Goal: Complete application form

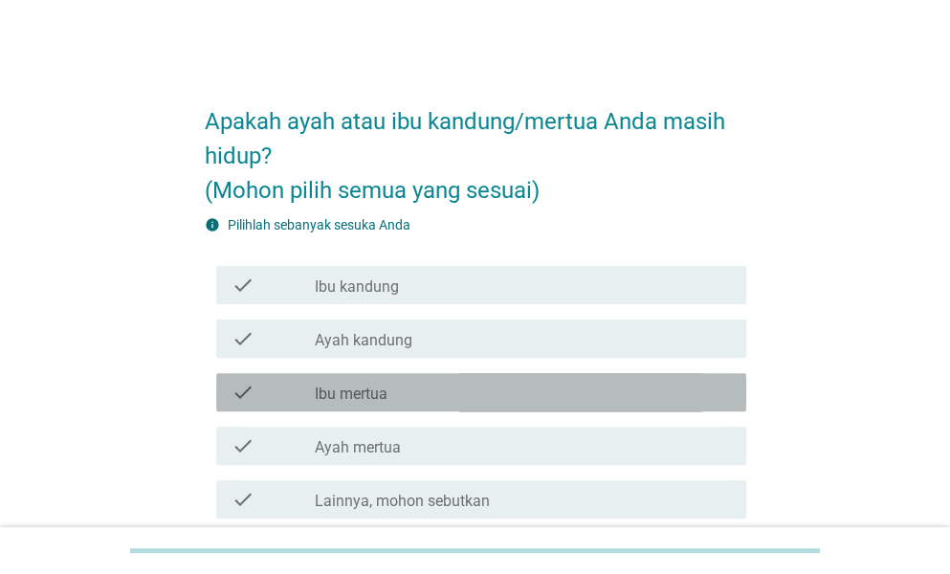
click at [365, 397] on label "Ibu mertua" at bounding box center [351, 394] width 73 height 19
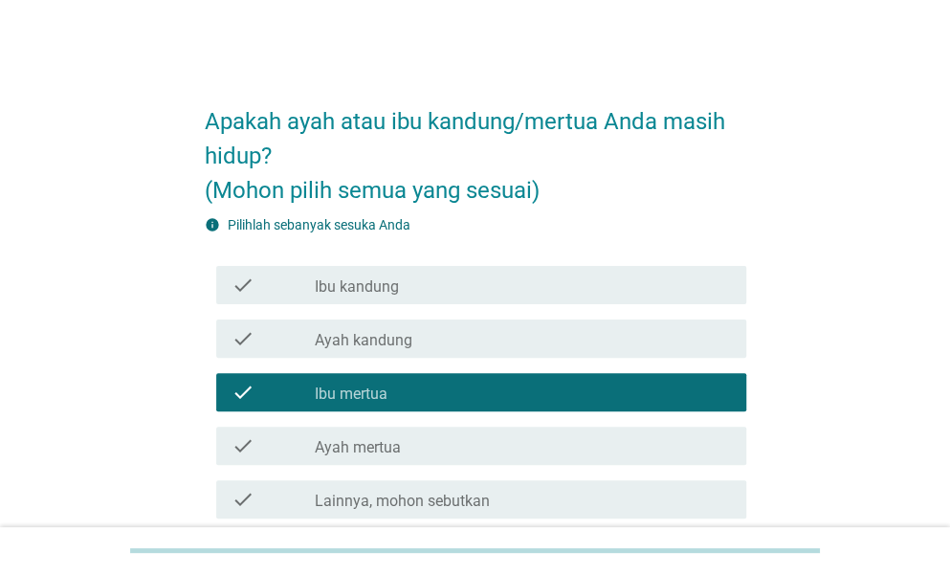
click at [365, 397] on label "Ibu mertua" at bounding box center [351, 394] width 73 height 19
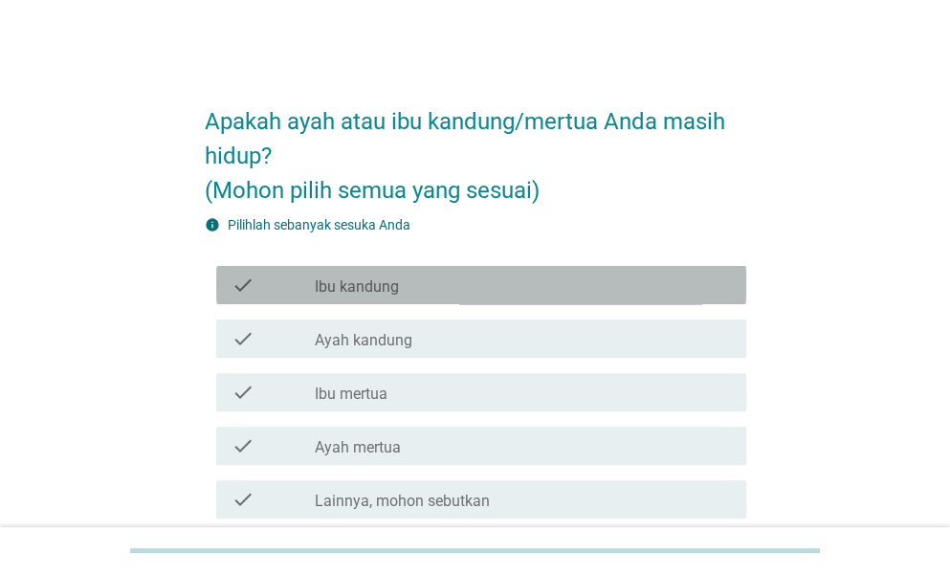
click at [285, 286] on div "check" at bounding box center [273, 285] width 83 height 23
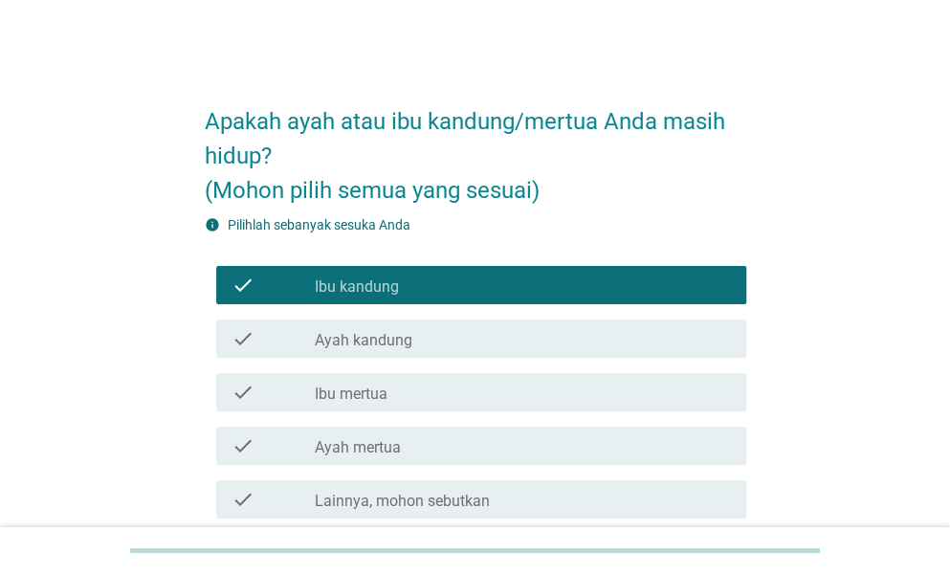
click at [295, 332] on div "check" at bounding box center [273, 338] width 83 height 23
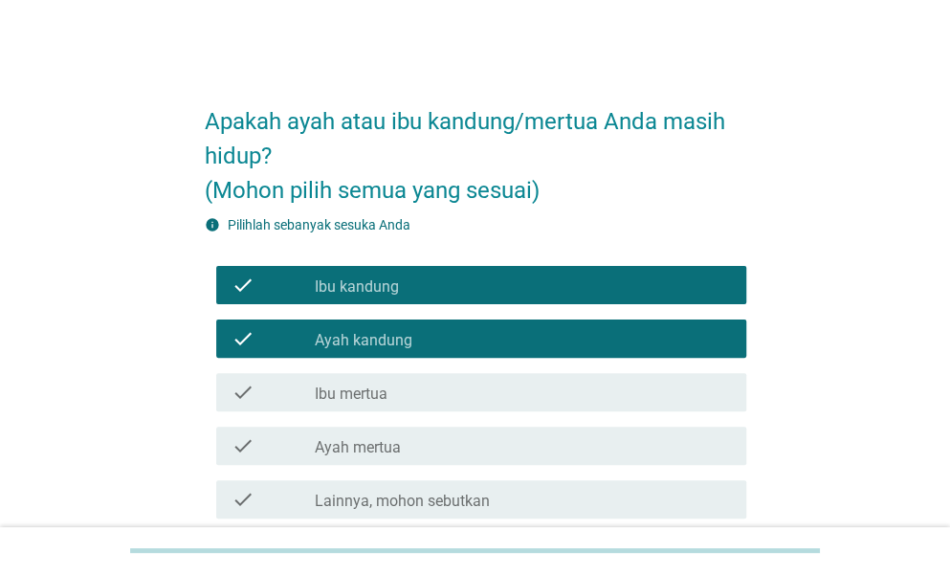
click at [298, 441] on div "check" at bounding box center [273, 445] width 83 height 23
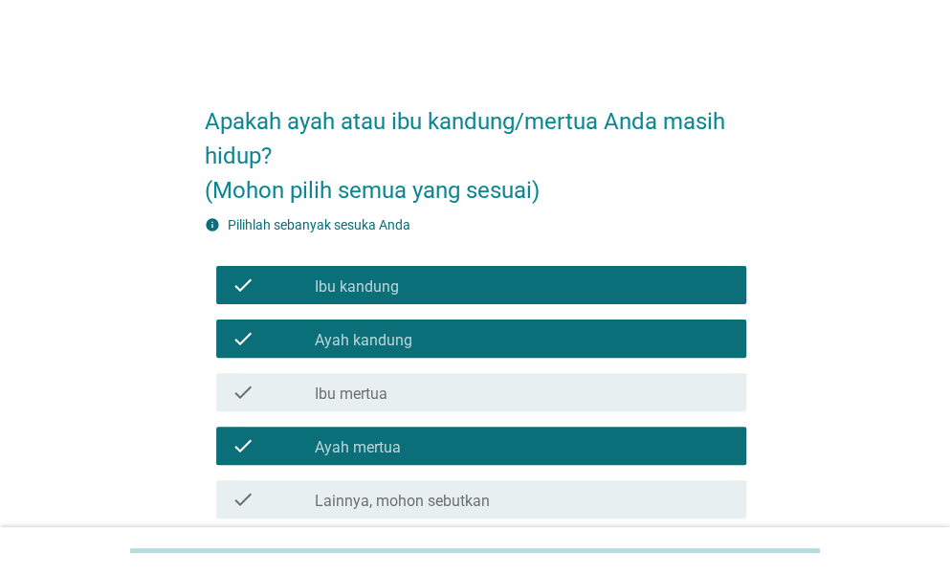
scroll to position [191, 0]
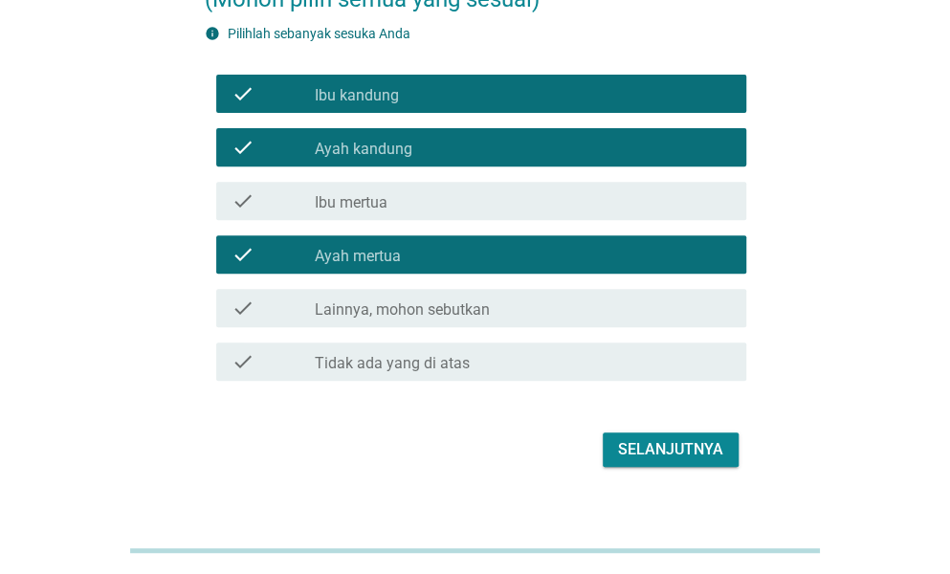
click at [649, 451] on div "Selanjutnya" at bounding box center [670, 449] width 105 height 23
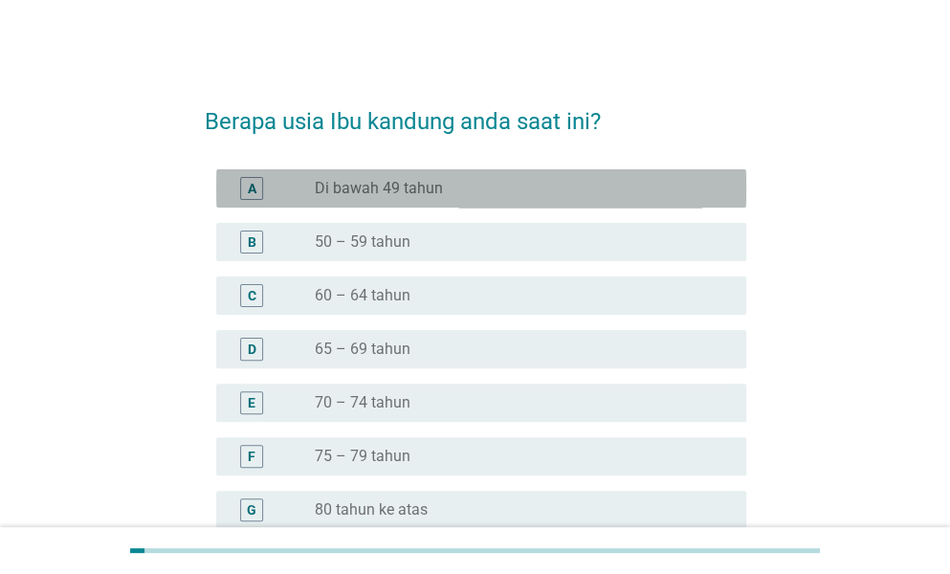
click at [574, 195] on div "radio_button_unchecked Di bawah 49 tahun" at bounding box center [515, 188] width 401 height 19
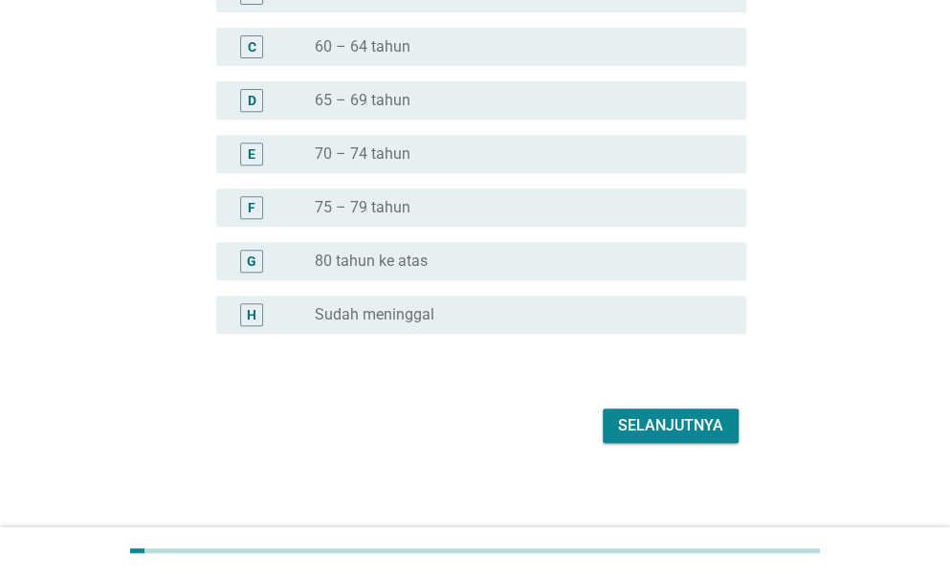
scroll to position [254, 0]
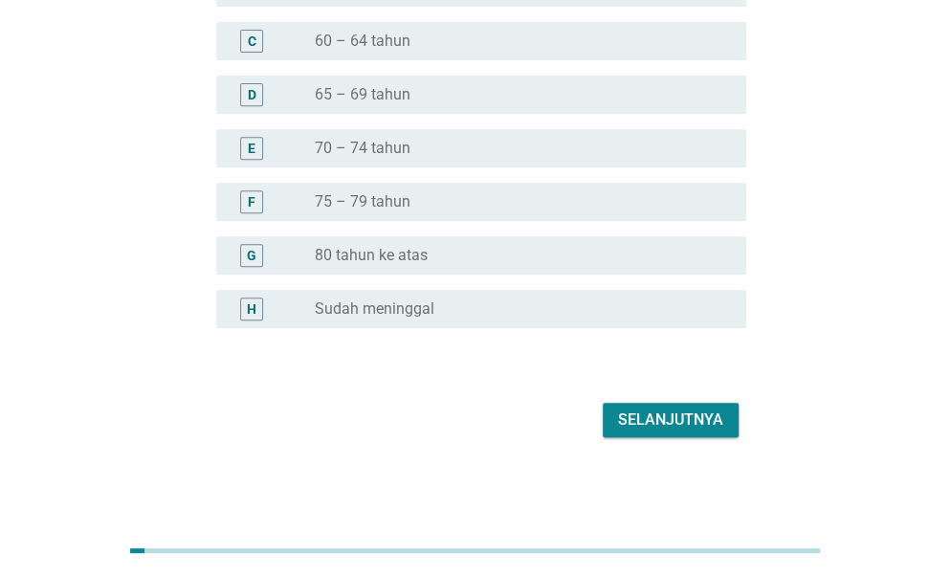
click at [642, 414] on div "Selanjutnya" at bounding box center [670, 420] width 105 height 23
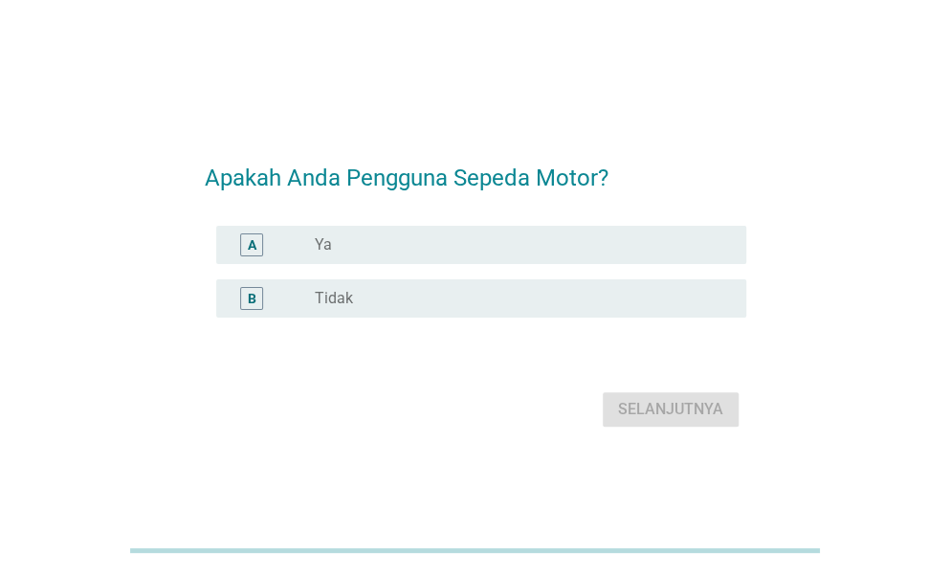
click at [453, 250] on div "radio_button_unchecked Ya" at bounding box center [515, 244] width 401 height 19
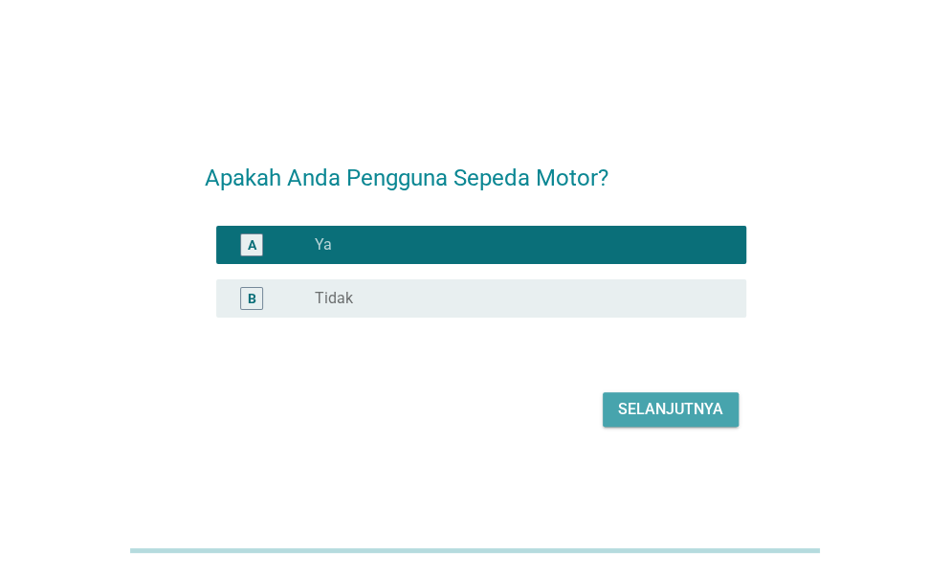
click at [626, 407] on div "Selanjutnya" at bounding box center [670, 409] width 105 height 23
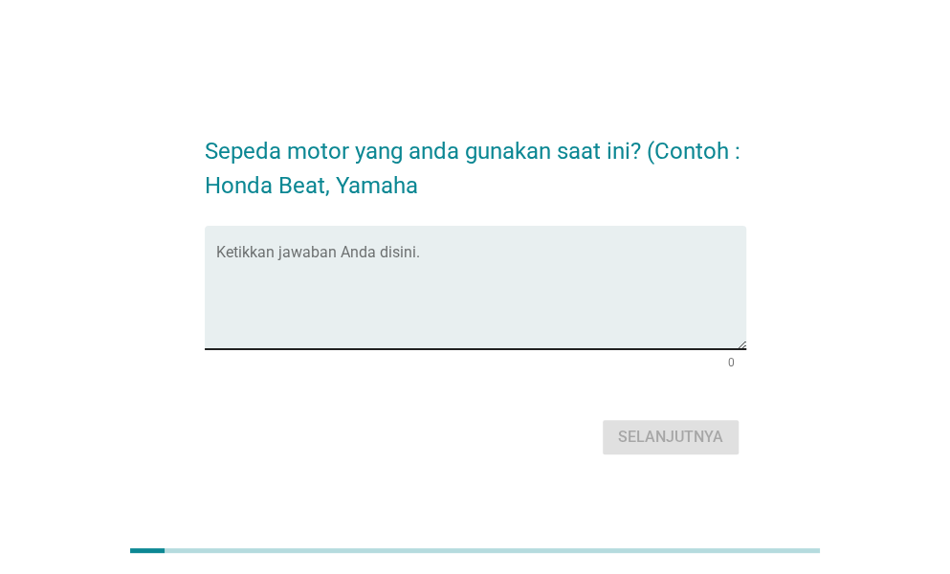
click at [578, 325] on textarea "Ketikkan jawaban Anda disini." at bounding box center [481, 299] width 530 height 100
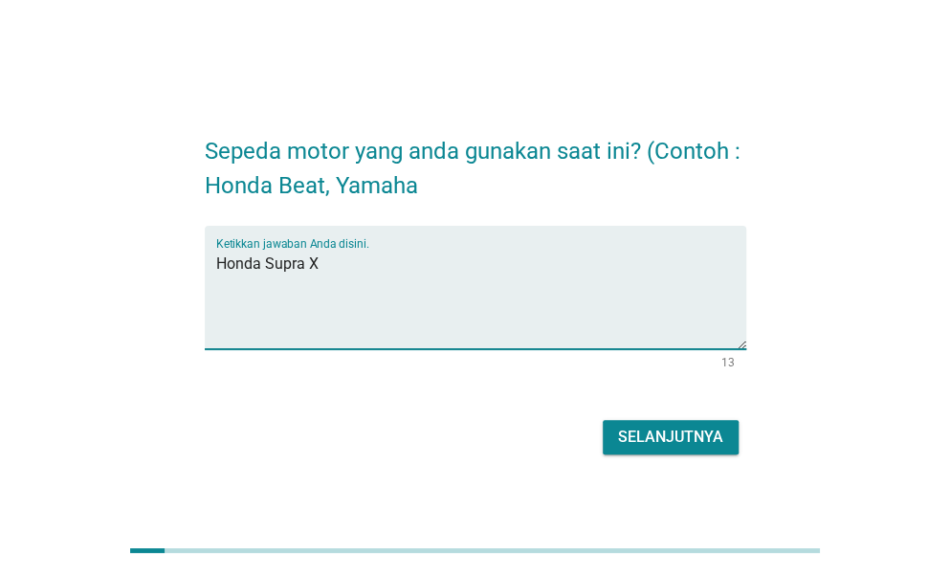
type textarea "Honda Supra X"
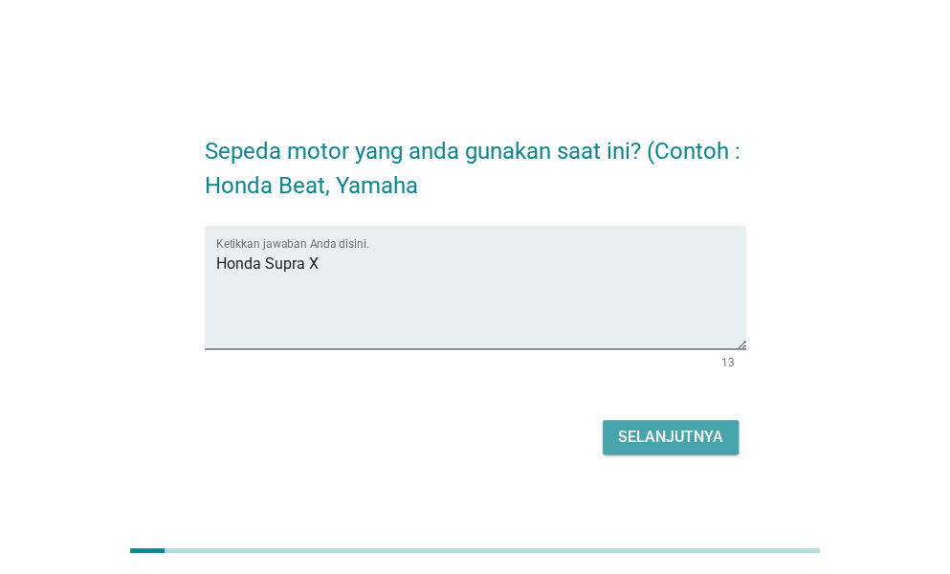
click at [630, 424] on button "Selanjutnya" at bounding box center [671, 437] width 136 height 34
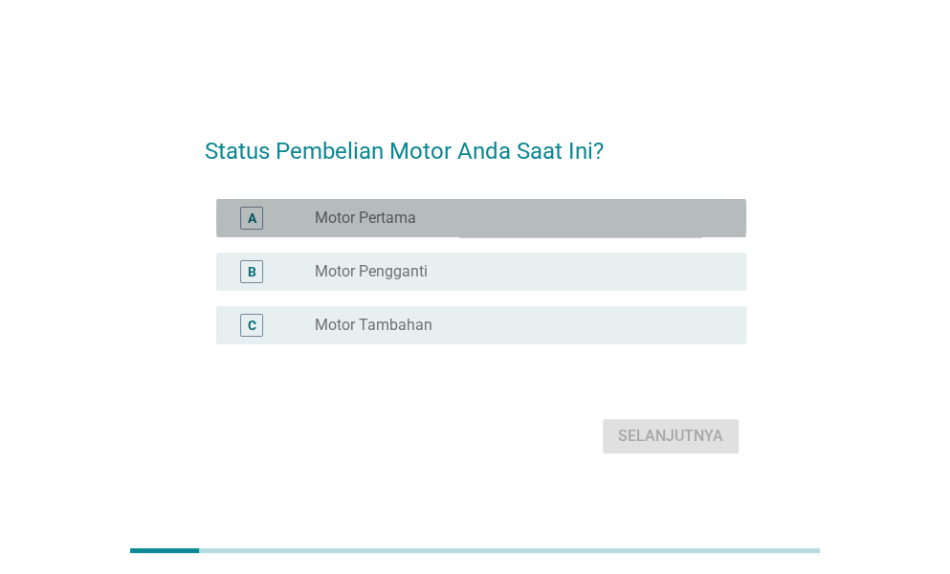
click at [536, 229] on div "radio_button_unchecked Motor Pertama" at bounding box center [523, 218] width 416 height 23
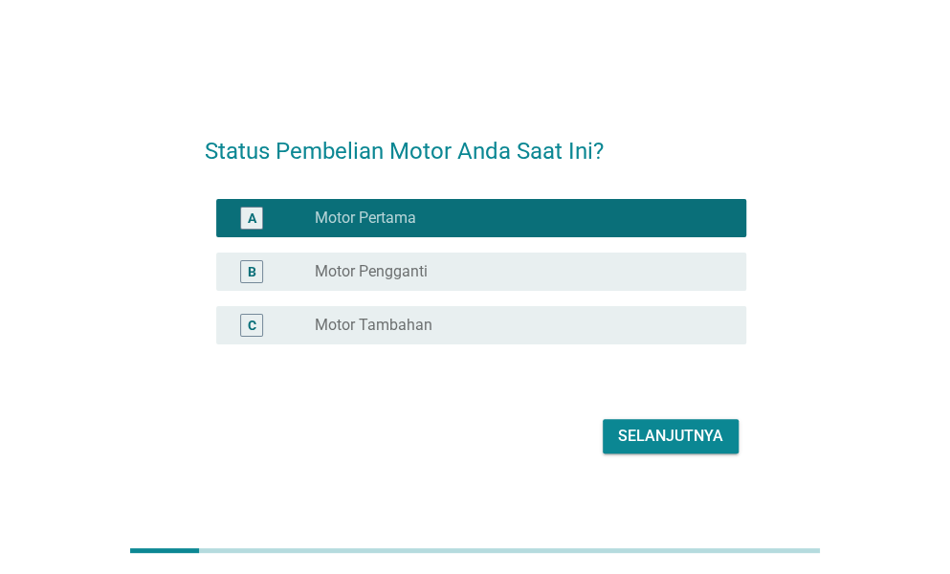
click at [584, 276] on div "radio_button_unchecked Motor Pengganti" at bounding box center [515, 271] width 401 height 19
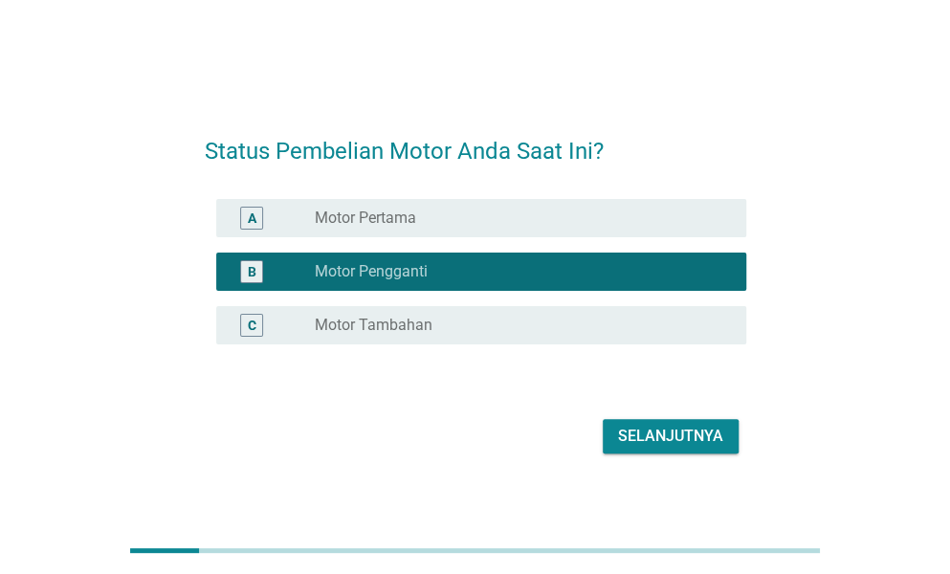
click at [651, 449] on button "Selanjutnya" at bounding box center [671, 436] width 136 height 34
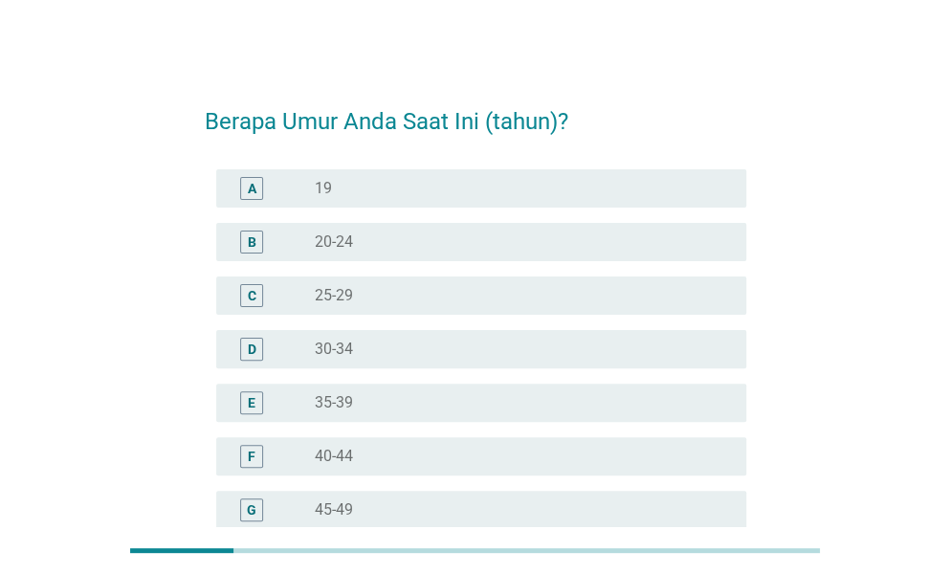
click at [584, 500] on div "radio_button_unchecked 45-49" at bounding box center [515, 509] width 401 height 19
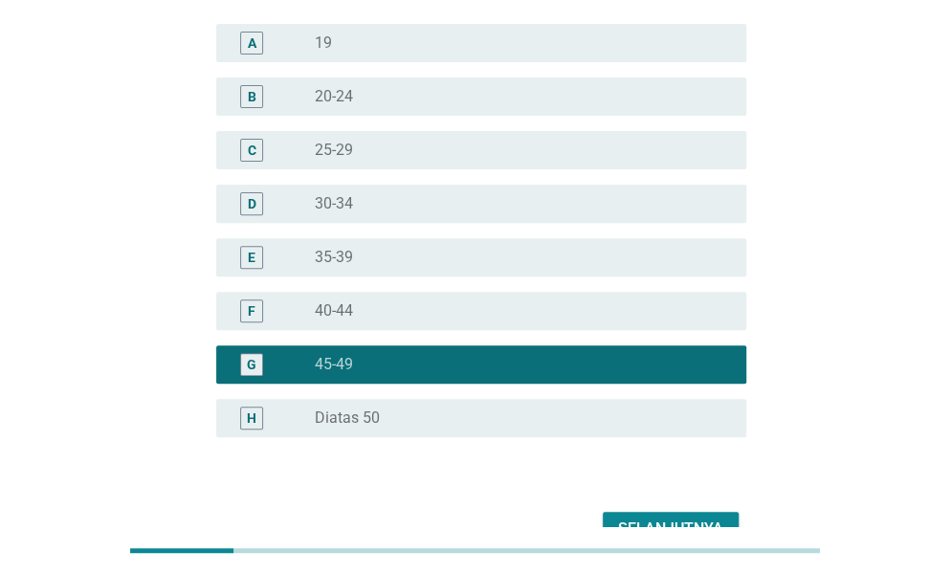
scroll to position [254, 0]
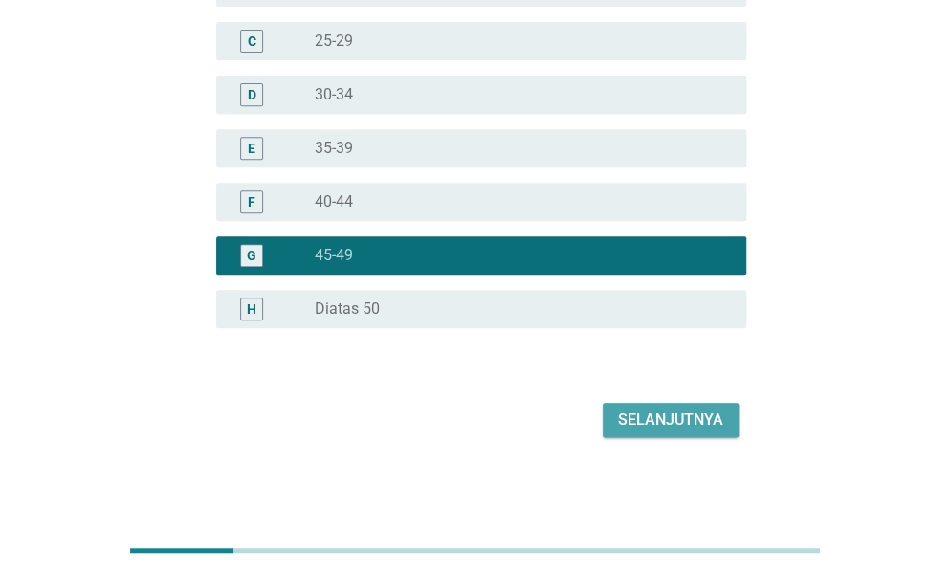
click at [635, 425] on div "Selanjutnya" at bounding box center [670, 420] width 105 height 23
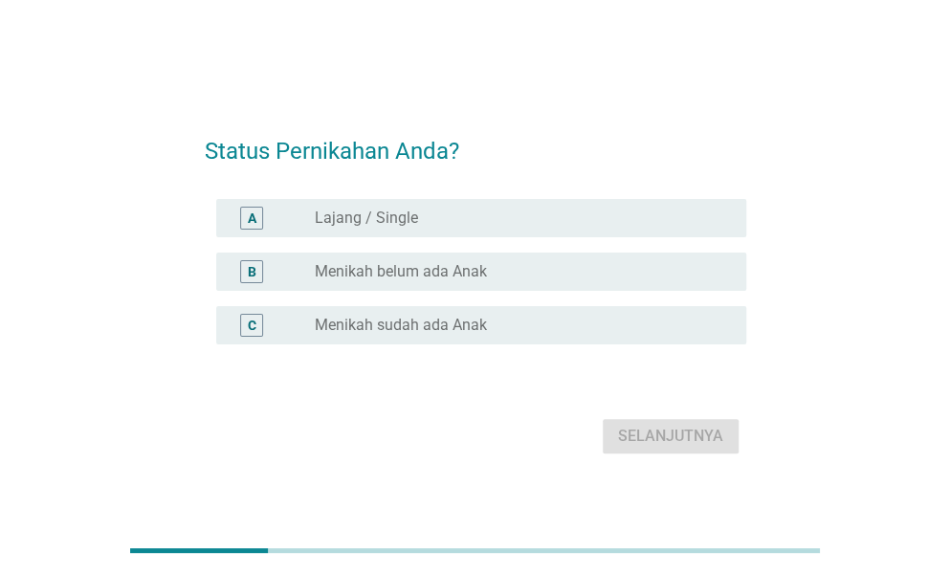
click at [563, 326] on div "radio_button_unchecked Menikah sudah ada Anak" at bounding box center [515, 325] width 401 height 19
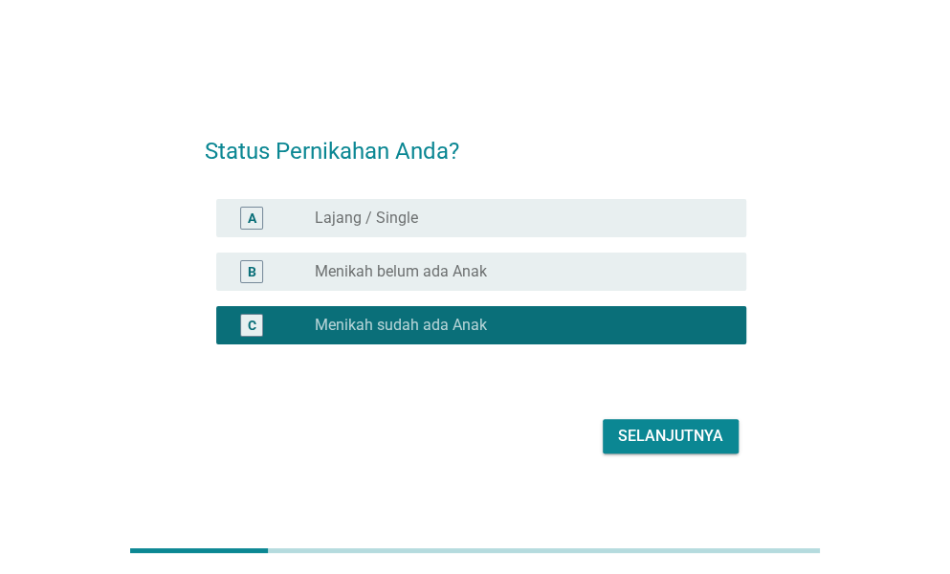
click at [649, 429] on div "Selanjutnya" at bounding box center [670, 436] width 105 height 23
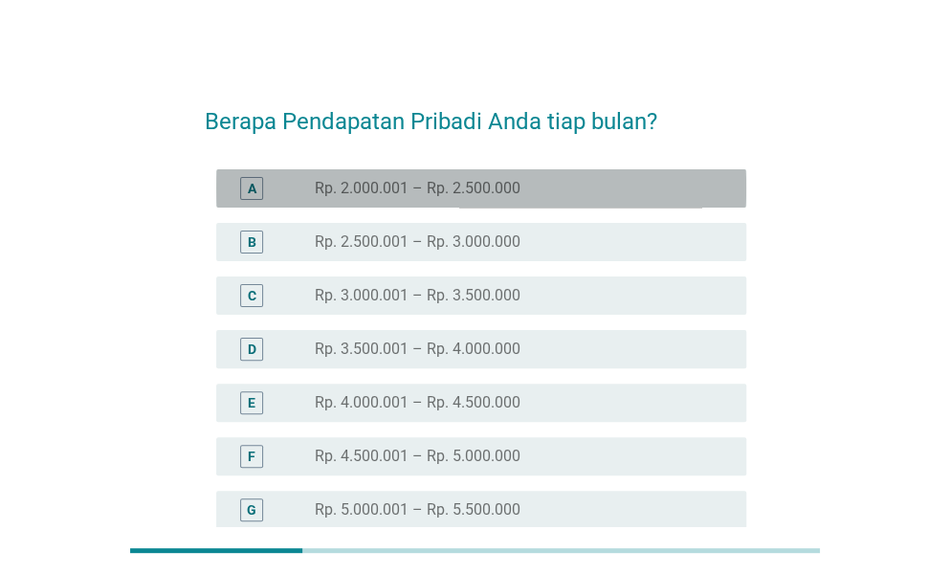
click at [631, 179] on div "radio_button_unchecked Rp. 2.000.001 – Rp. 2.500.000" at bounding box center [515, 188] width 401 height 19
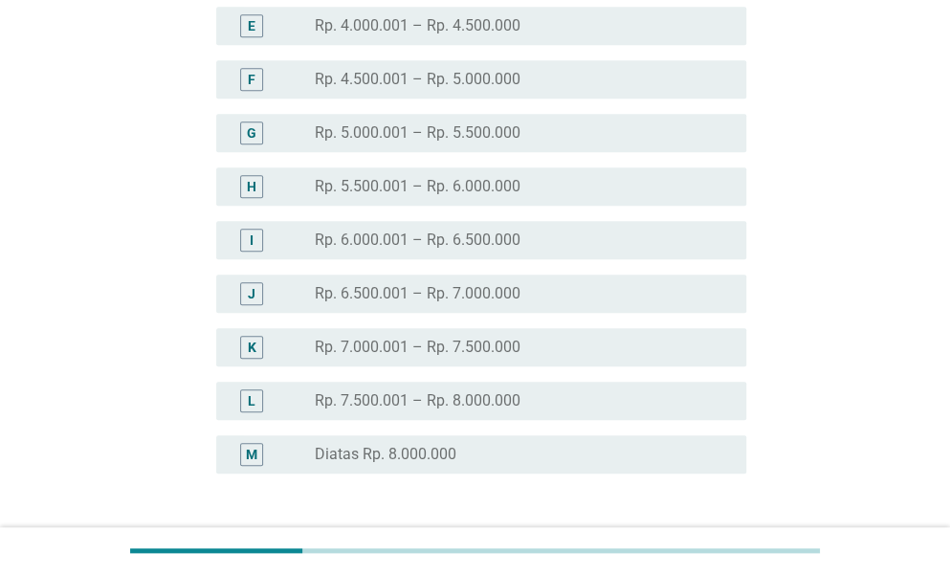
scroll to position [522, 0]
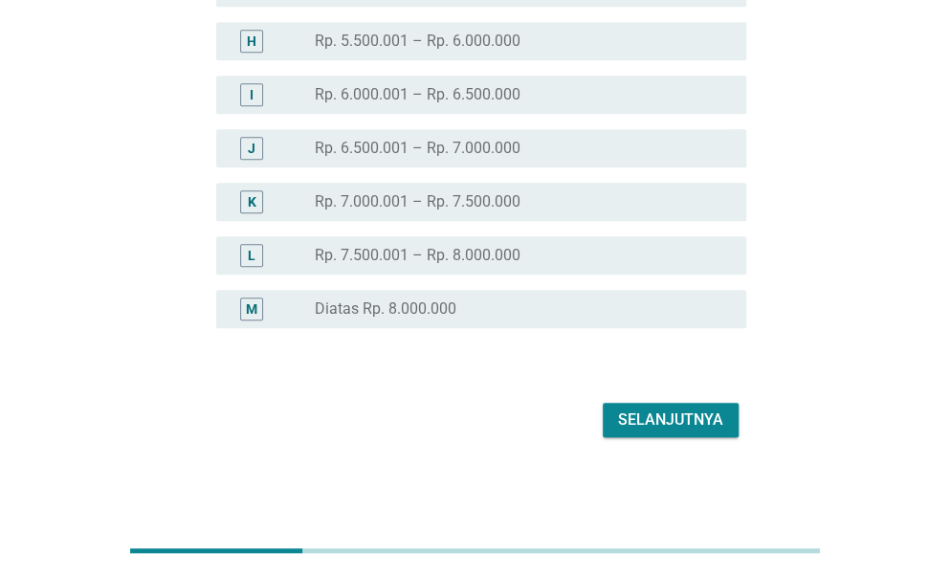
click at [650, 420] on div "Selanjutnya" at bounding box center [670, 420] width 105 height 23
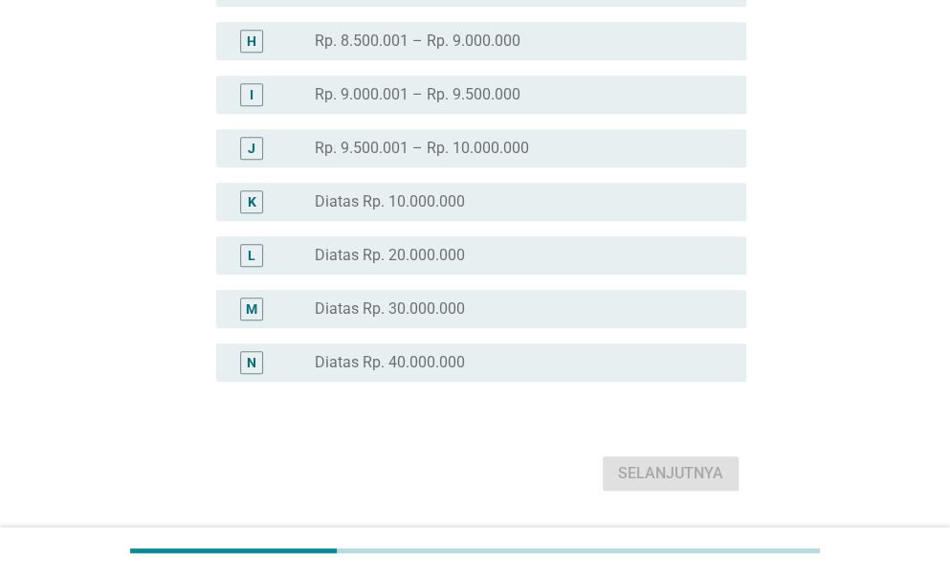
scroll to position [0, 0]
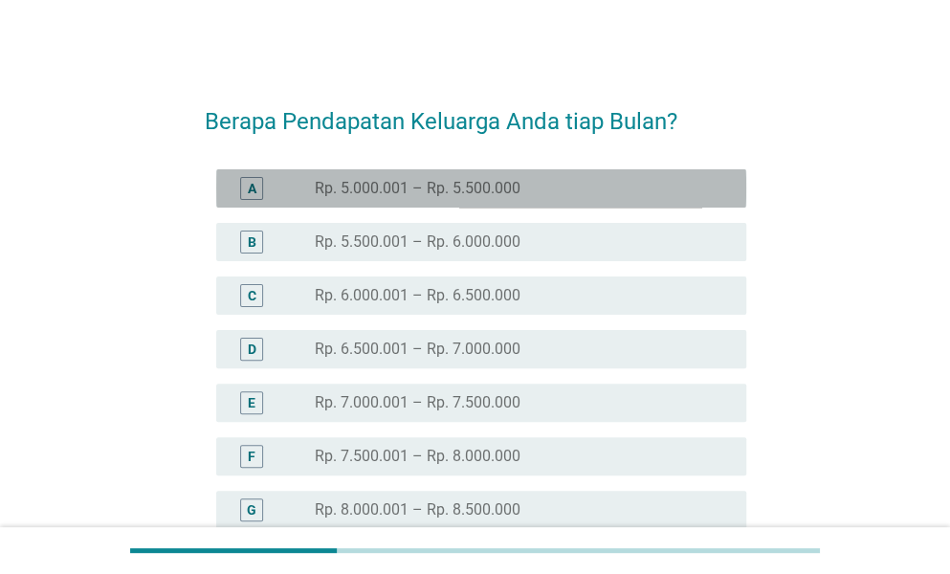
click at [605, 192] on div "radio_button_unchecked Rp. 5.000.001 – Rp. 5.500.000" at bounding box center [515, 188] width 401 height 19
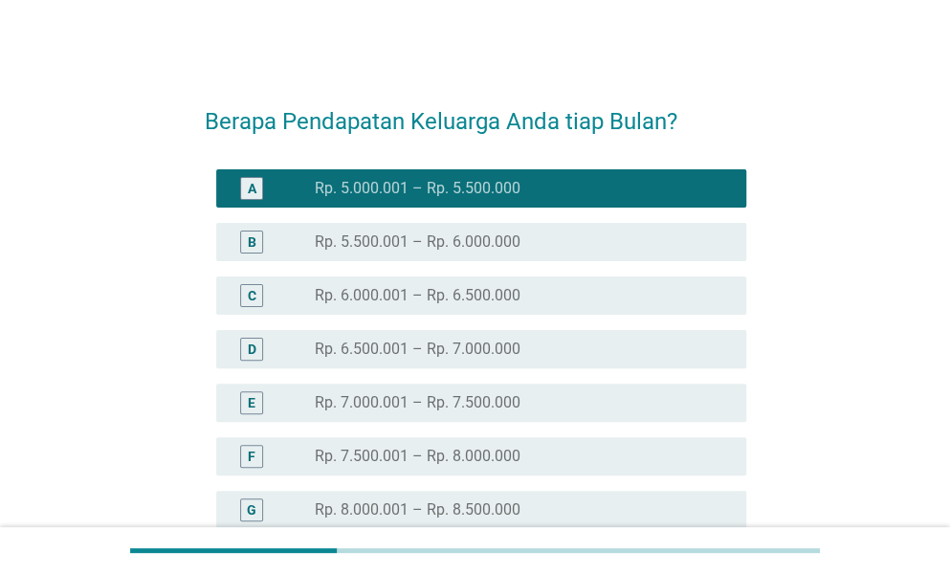
scroll to position [478, 0]
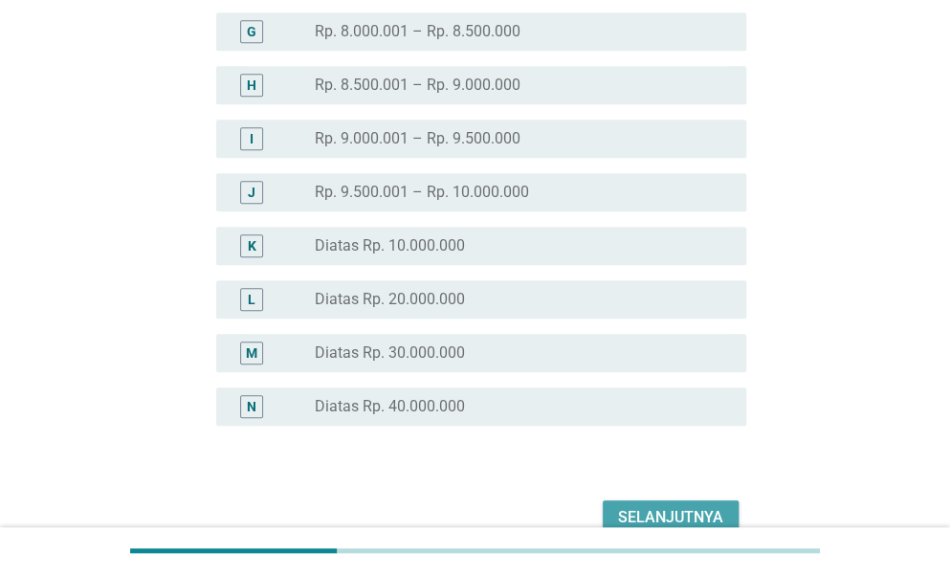
click at [645, 504] on button "Selanjutnya" at bounding box center [671, 517] width 136 height 34
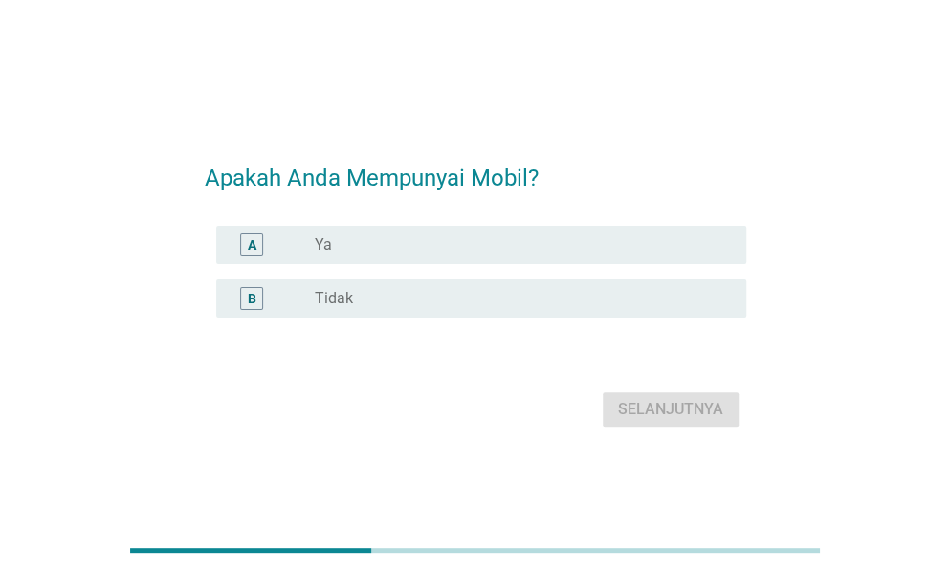
click at [587, 294] on div "radio_button_unchecked Tidak" at bounding box center [515, 298] width 401 height 19
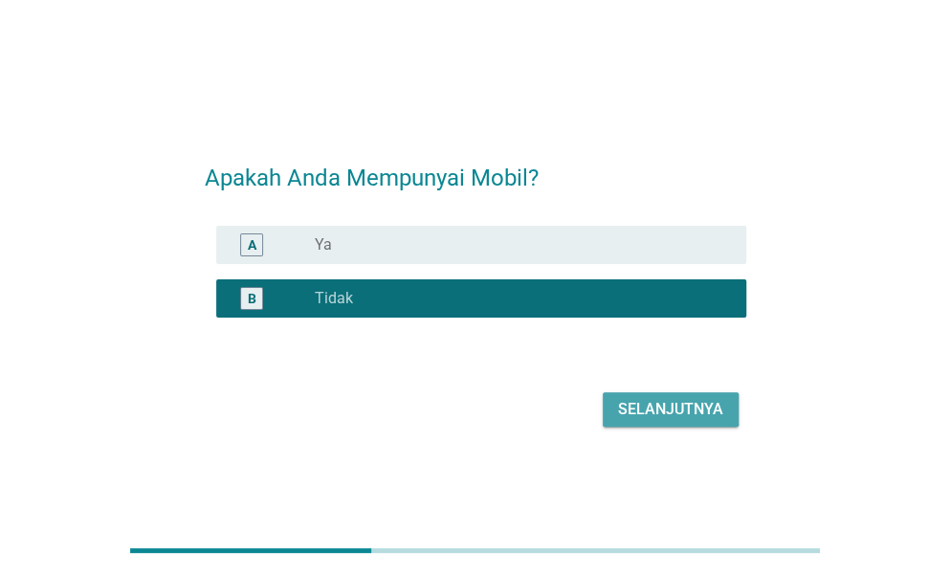
click at [649, 423] on button "Selanjutnya" at bounding box center [671, 409] width 136 height 34
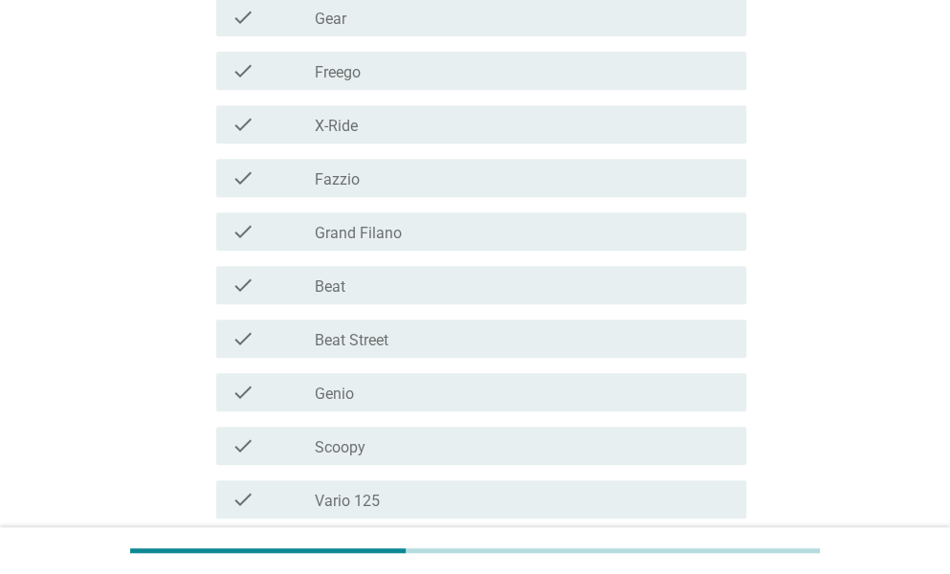
scroll to position [383, 0]
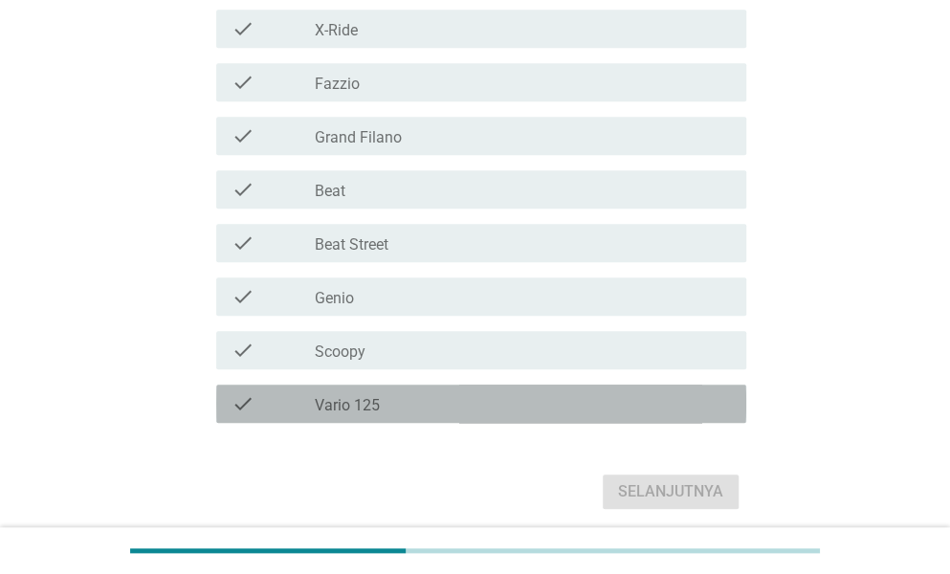
click at [613, 410] on div "check_box_outline_blank Vario 125" at bounding box center [523, 403] width 416 height 23
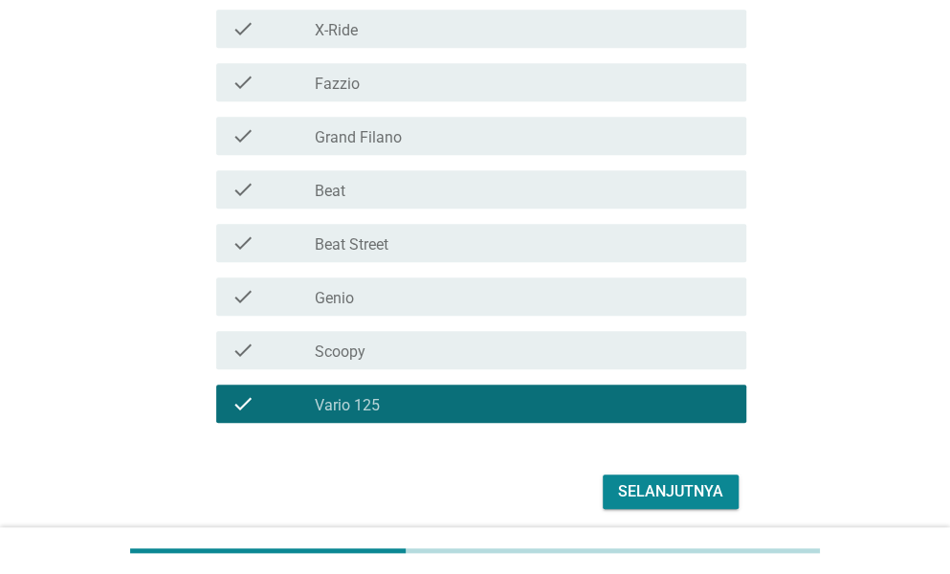
click at [660, 487] on div "Selanjutnya" at bounding box center [670, 491] width 105 height 23
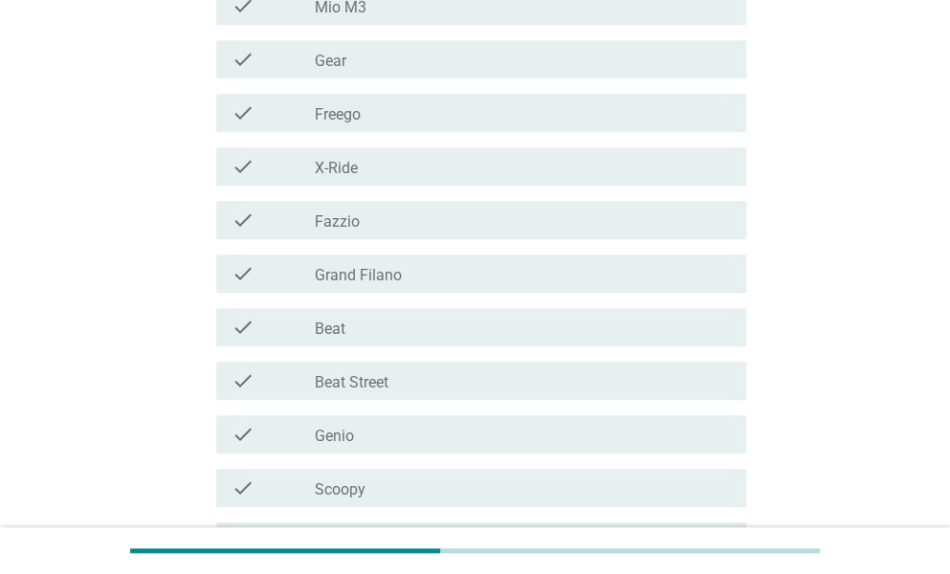
click at [662, 487] on div "check_box_outline_blank Scoopy" at bounding box center [523, 487] width 416 height 23
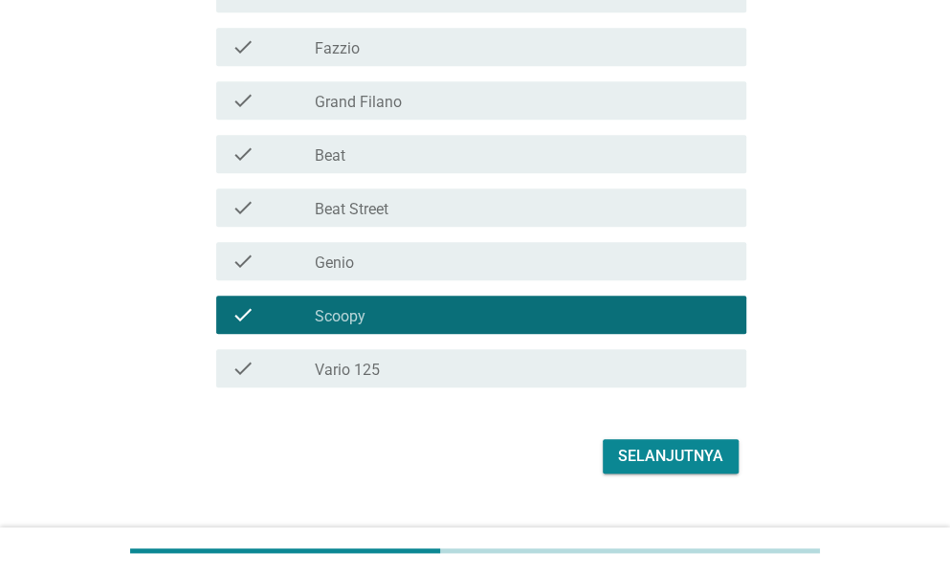
scroll to position [574, 0]
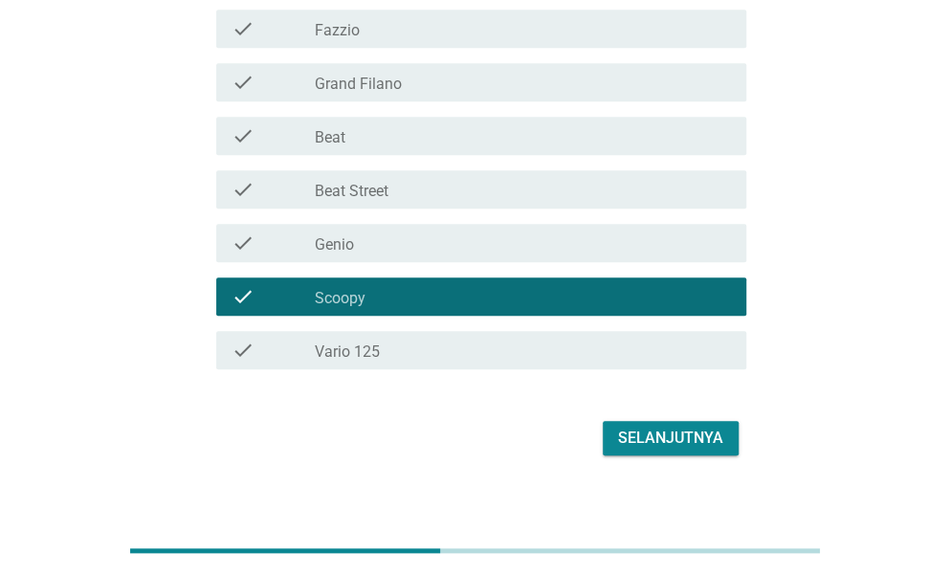
click at [675, 427] on div "Selanjutnya" at bounding box center [670, 438] width 105 height 23
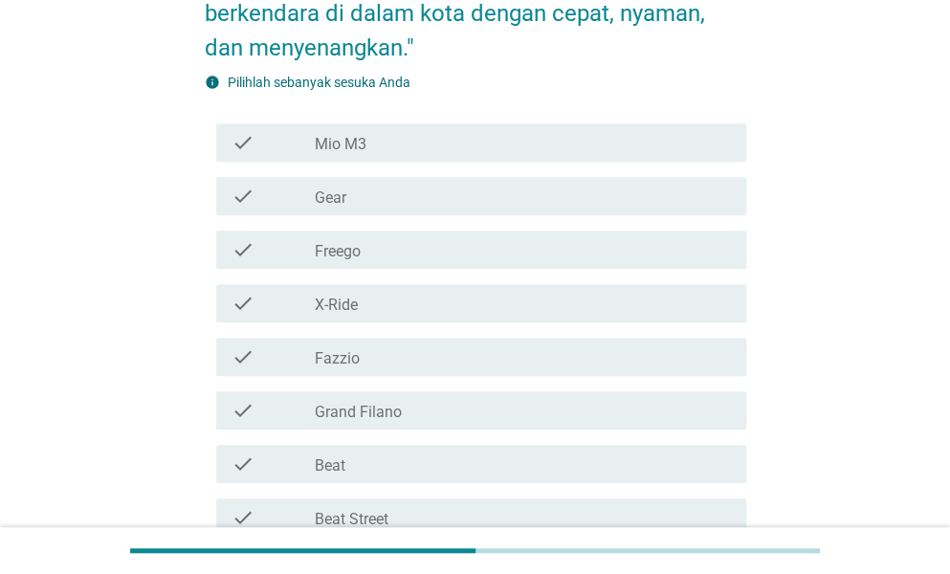
scroll to position [383, 0]
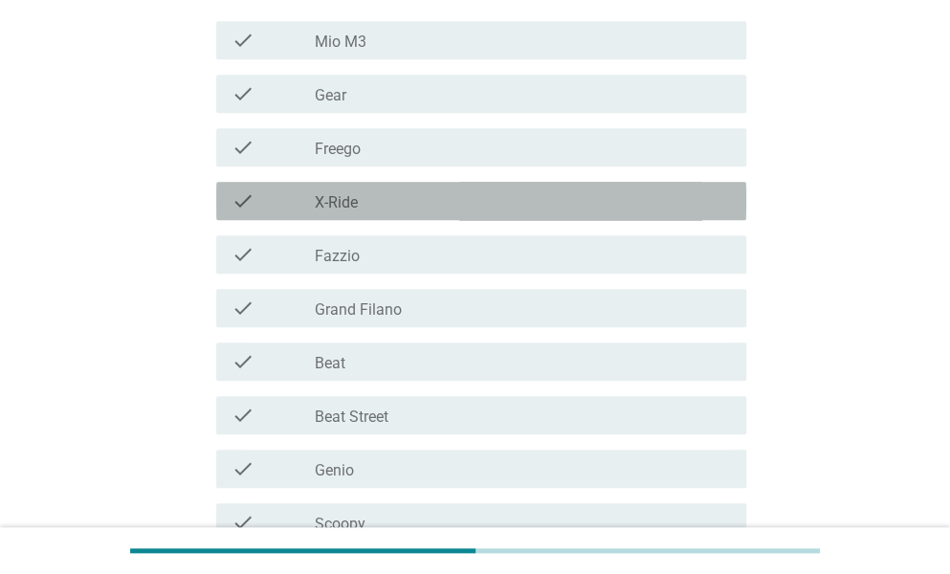
click at [647, 217] on div "check check_box_outline_blank X-Ride" at bounding box center [481, 201] width 530 height 38
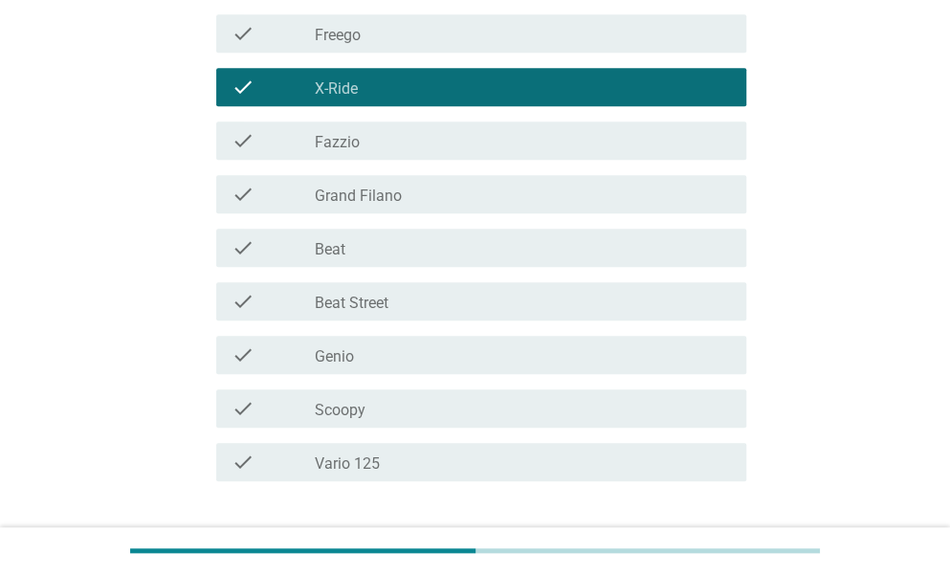
scroll to position [627, 0]
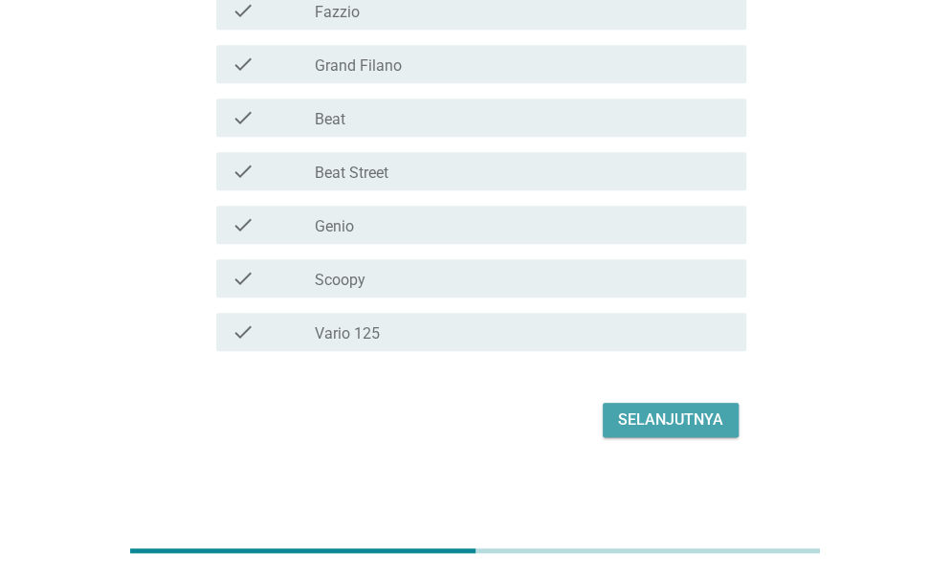
click at [658, 411] on div "Selanjutnya" at bounding box center [670, 420] width 105 height 23
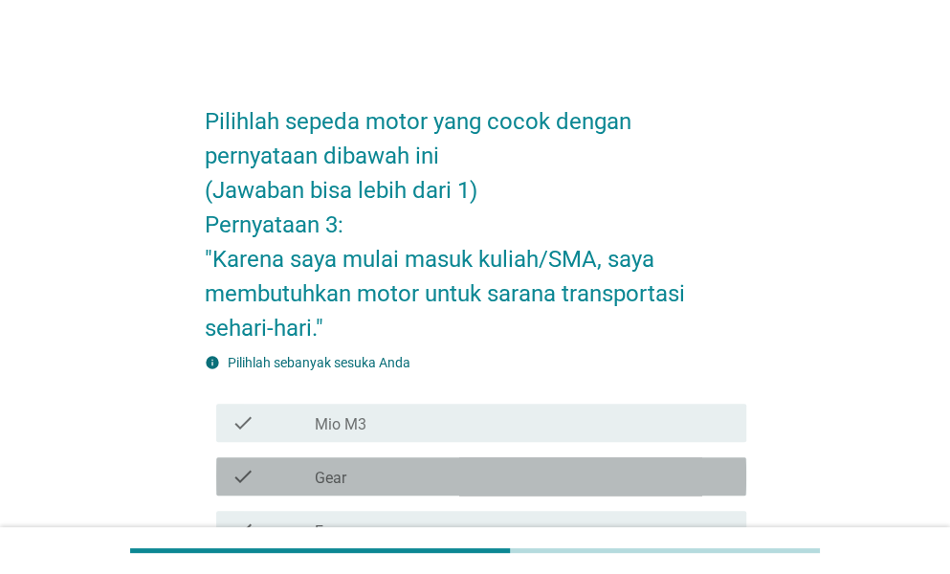
click at [649, 471] on div "check_box_outline_blank Gear" at bounding box center [523, 476] width 416 height 23
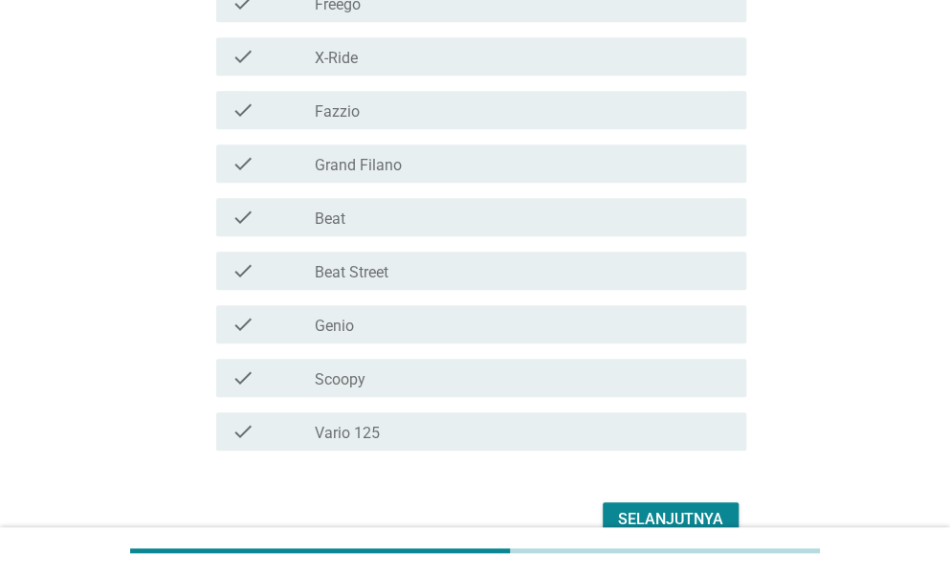
scroll to position [574, 0]
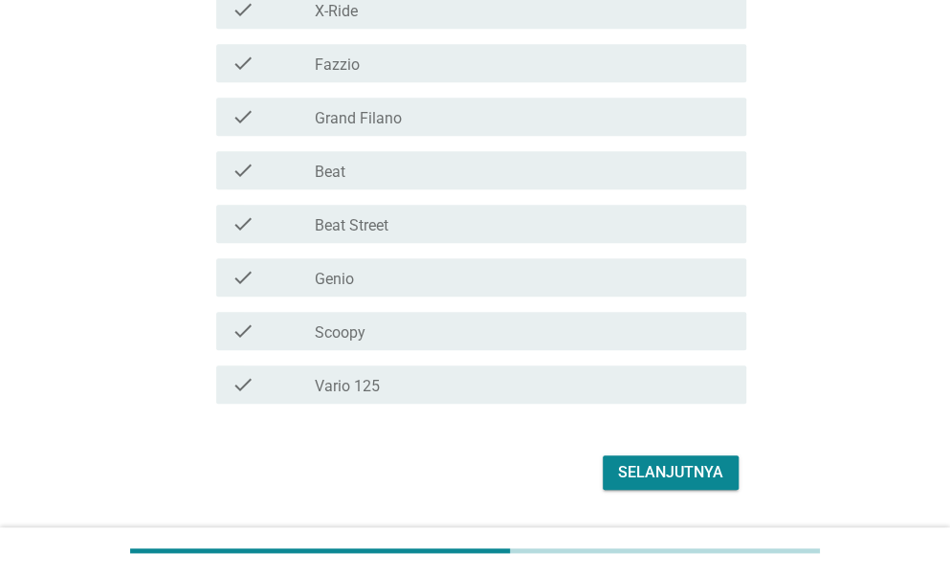
click at [651, 470] on div "Selanjutnya" at bounding box center [670, 472] width 105 height 23
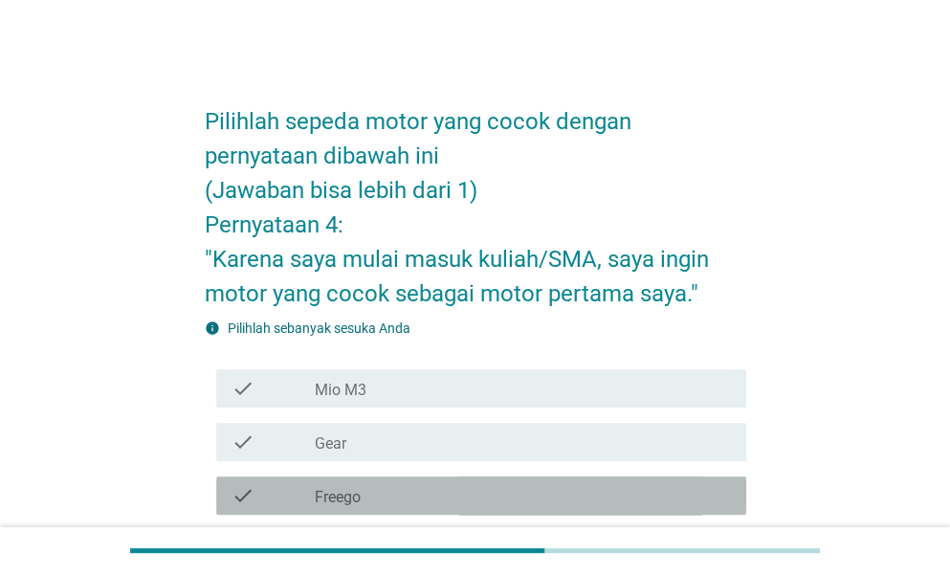
click at [607, 487] on div "check_box_outline_blank Freego" at bounding box center [523, 495] width 416 height 23
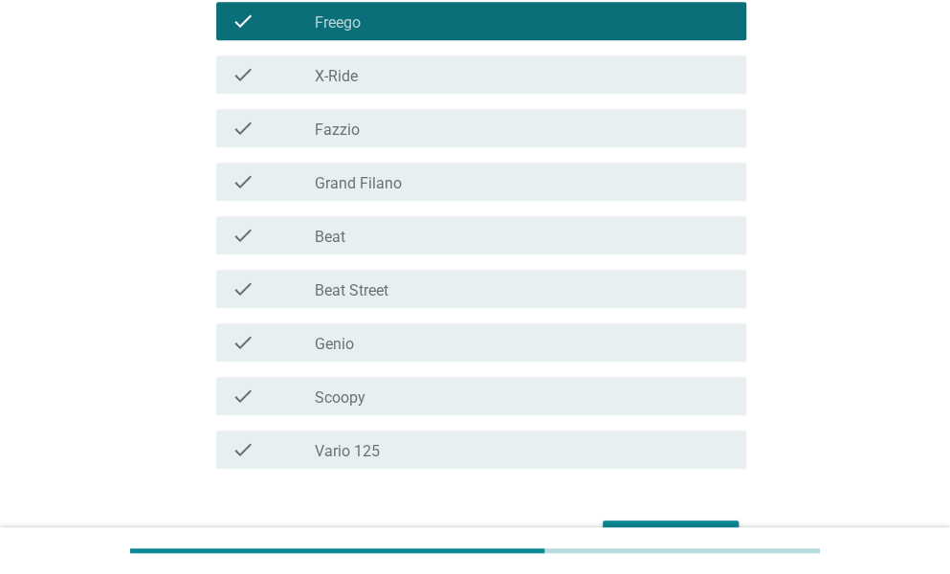
scroll to position [478, 0]
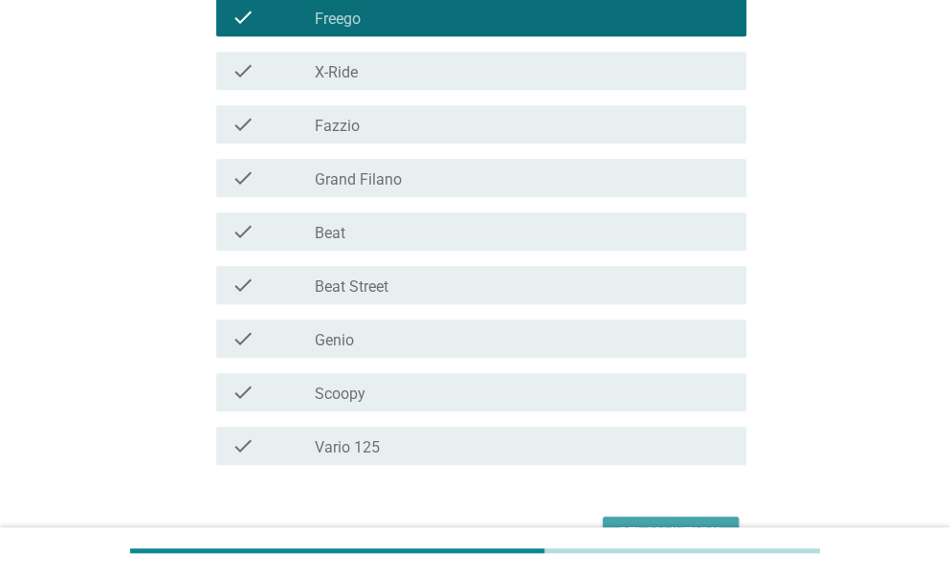
click at [649, 519] on button "Selanjutnya" at bounding box center [671, 534] width 136 height 34
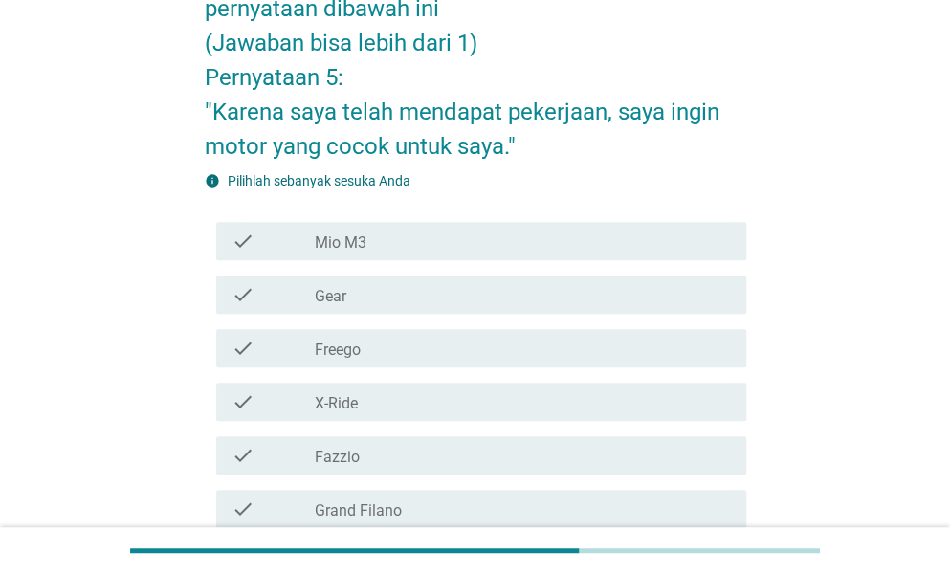
scroll to position [383, 0]
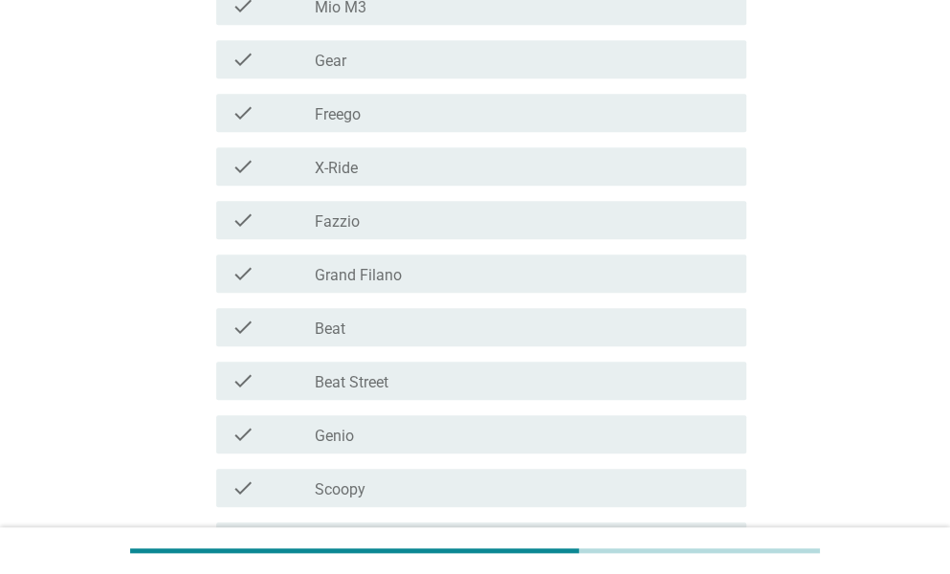
click at [503, 284] on div "check check_box_outline_blank Grand Filano" at bounding box center [481, 273] width 530 height 38
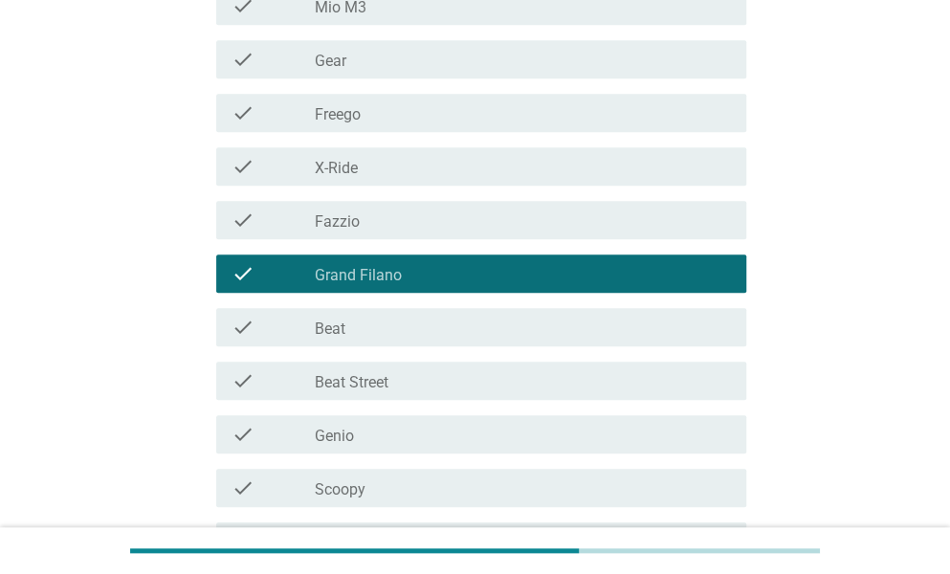
scroll to position [592, 0]
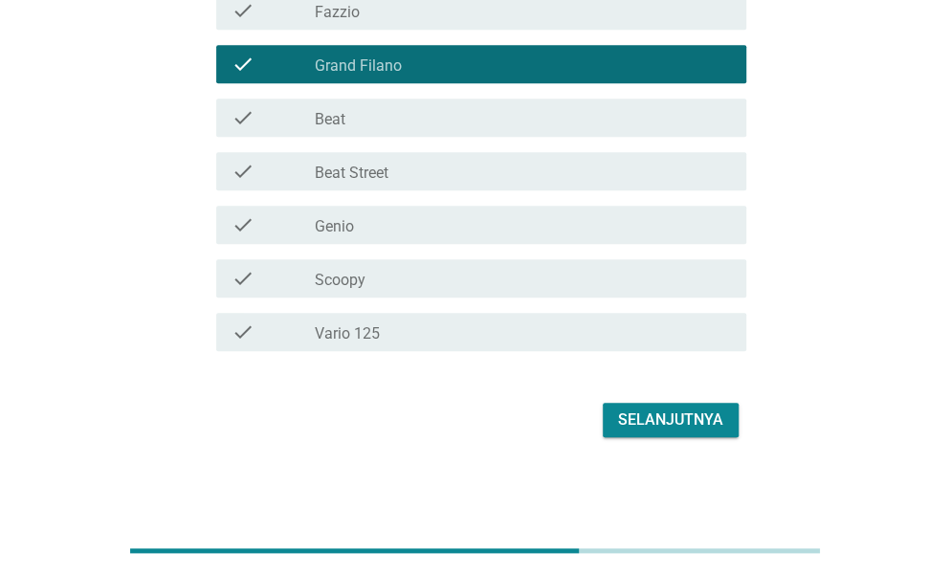
click at [629, 424] on div "Selanjutnya" at bounding box center [670, 420] width 105 height 23
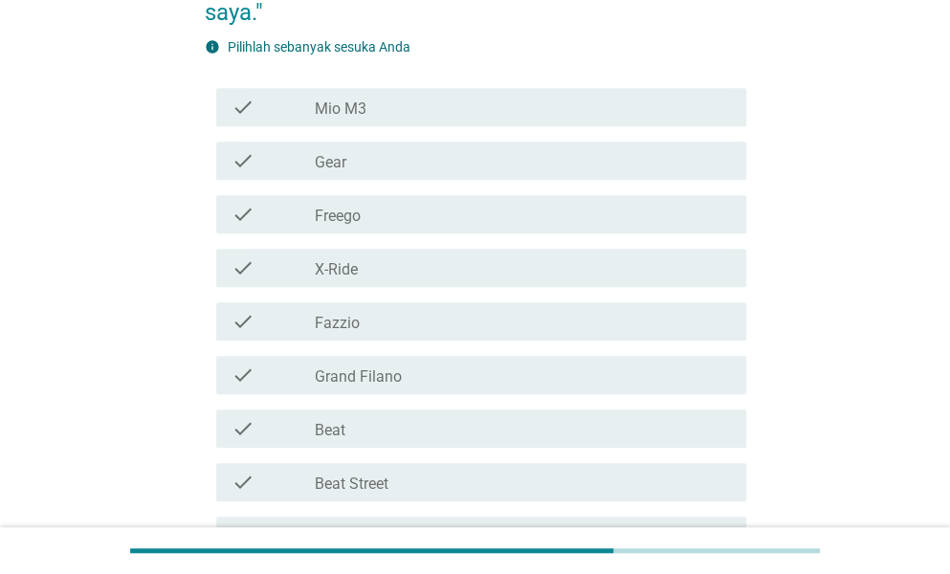
scroll to position [383, 0]
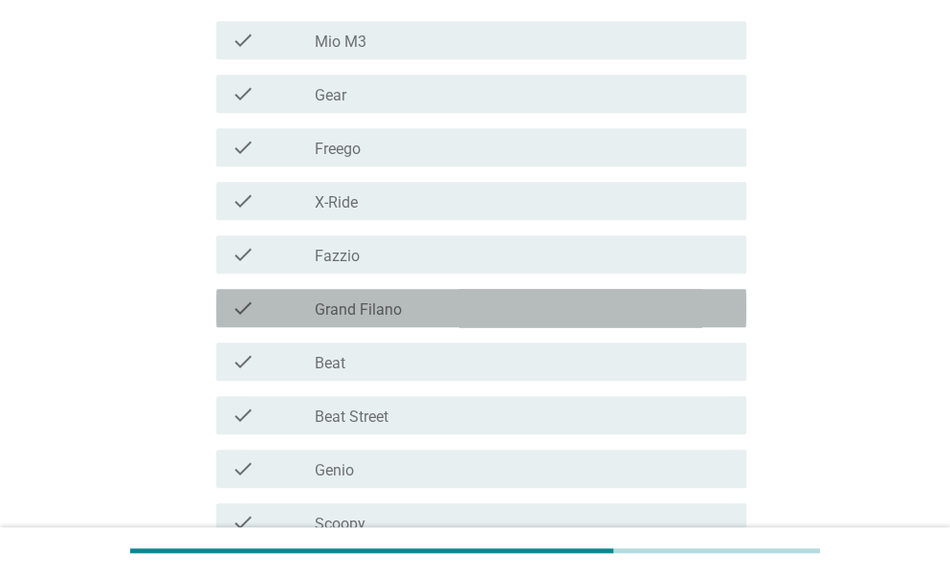
click at [557, 295] on div "check check_box_outline_blank Grand Filano" at bounding box center [481, 308] width 530 height 38
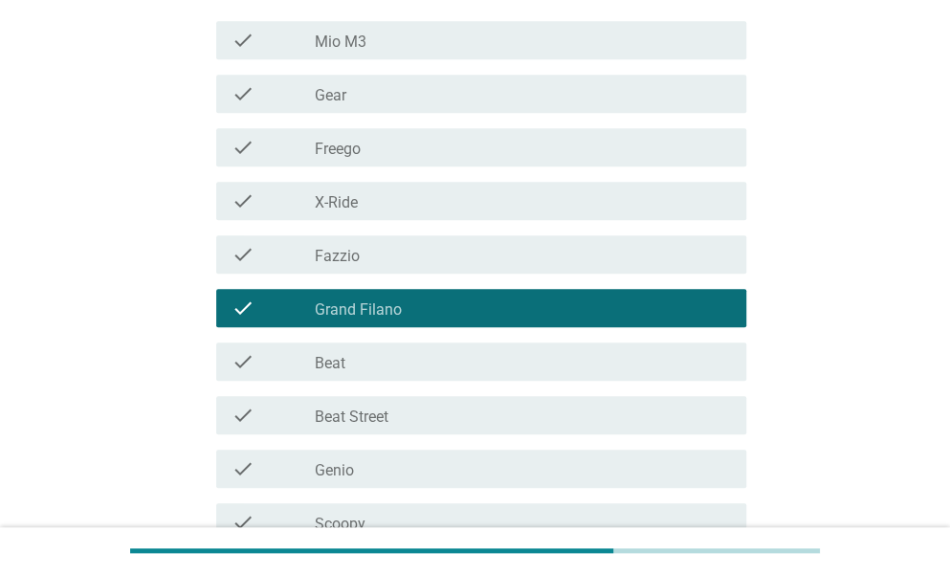
scroll to position [627, 0]
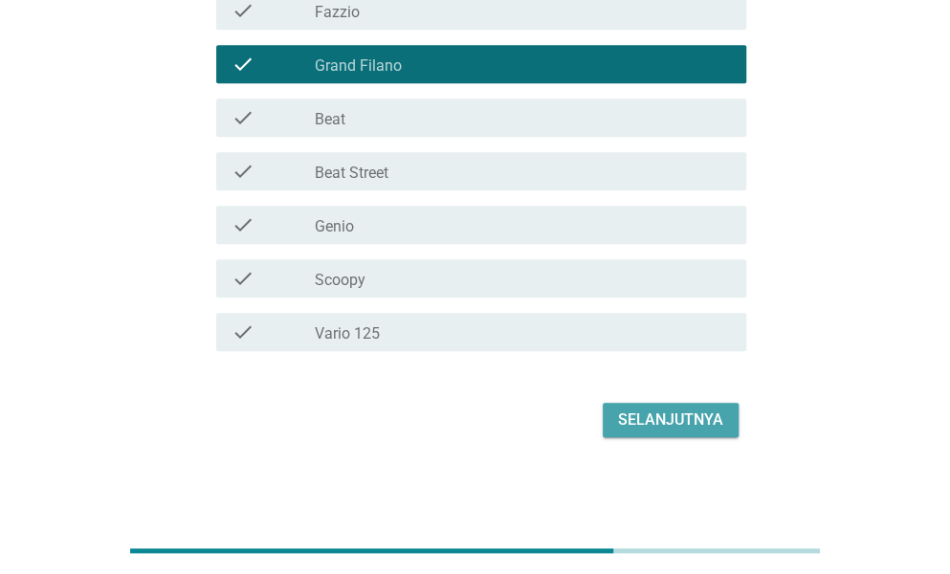
click at [634, 413] on div "Selanjutnya" at bounding box center [670, 420] width 105 height 23
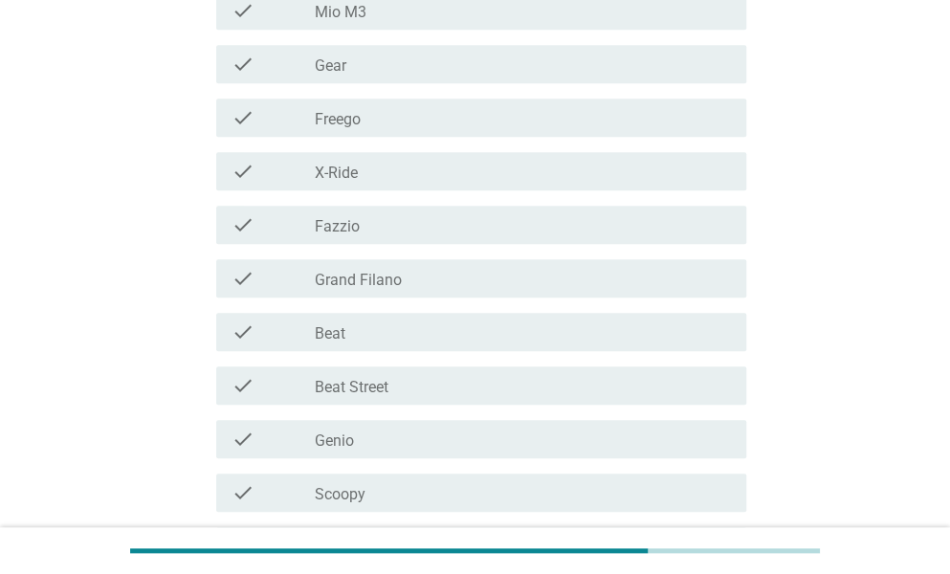
scroll to position [383, 0]
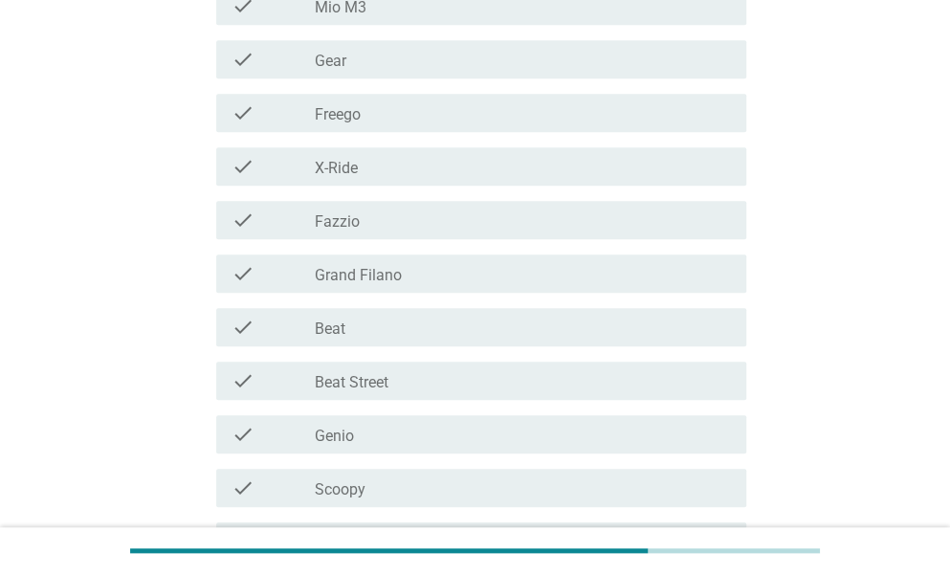
click at [601, 374] on div "check_box_outline_blank Beat Street" at bounding box center [523, 380] width 416 height 23
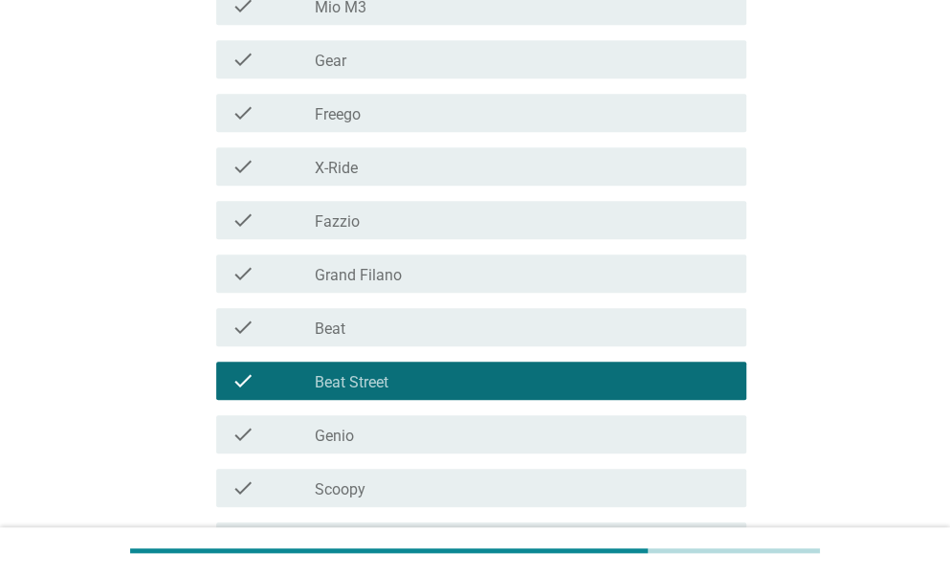
scroll to position [574, 0]
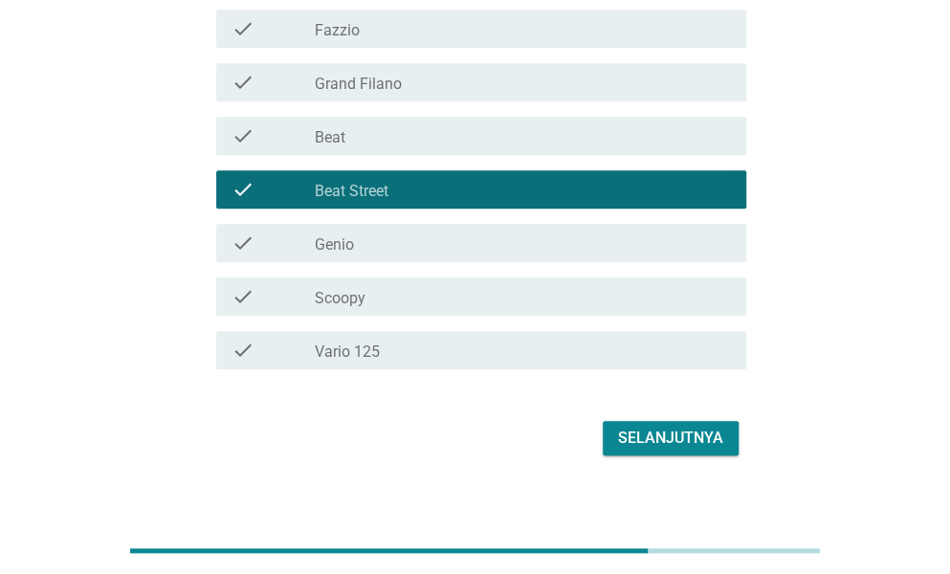
click at [643, 437] on div "Selanjutnya" at bounding box center [670, 438] width 105 height 23
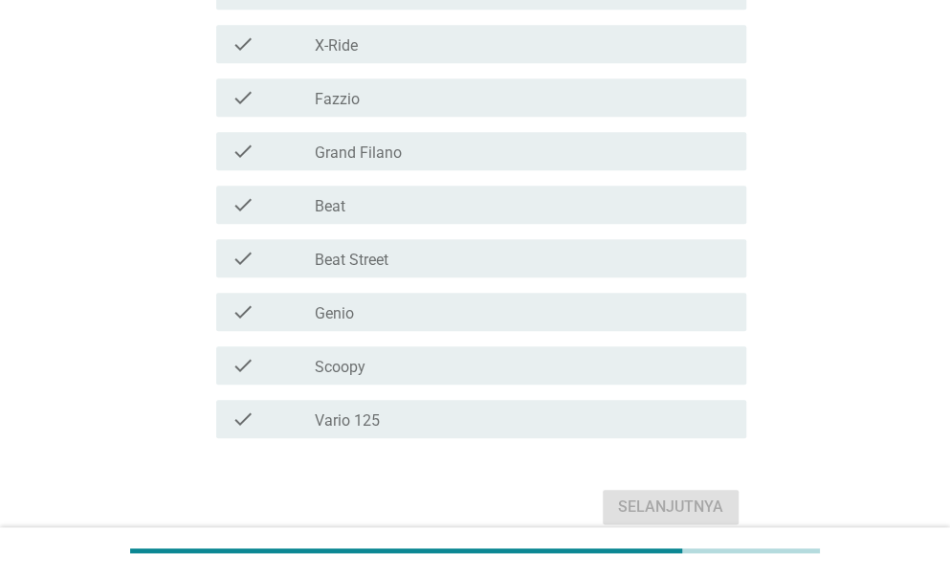
scroll to position [0, 0]
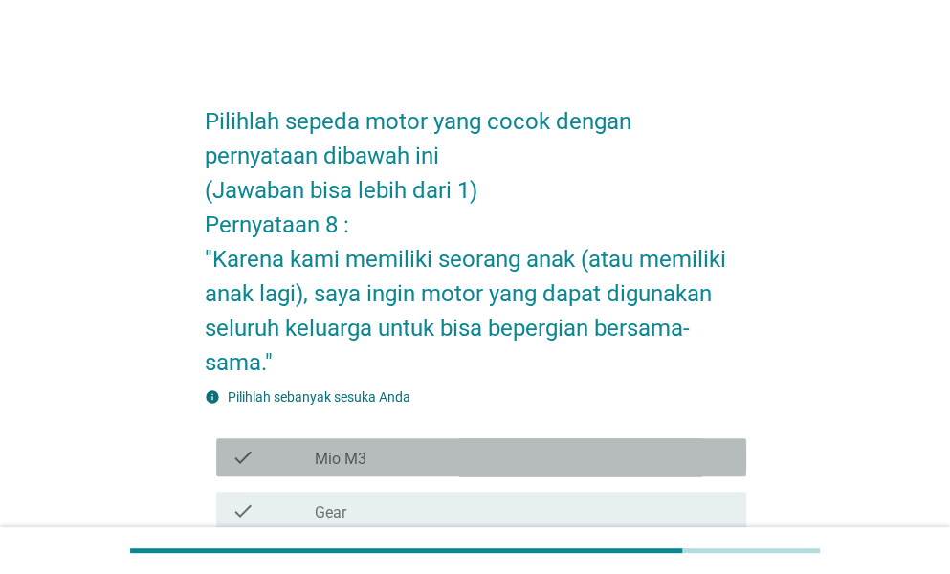
click at [629, 449] on div "check_box_outline_blank Mio M3" at bounding box center [523, 457] width 416 height 23
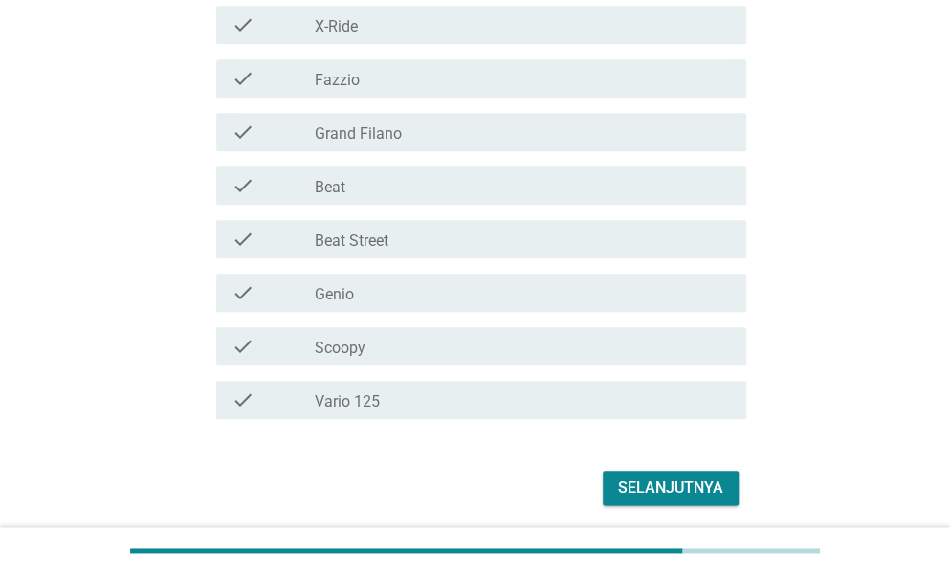
scroll to position [661, 0]
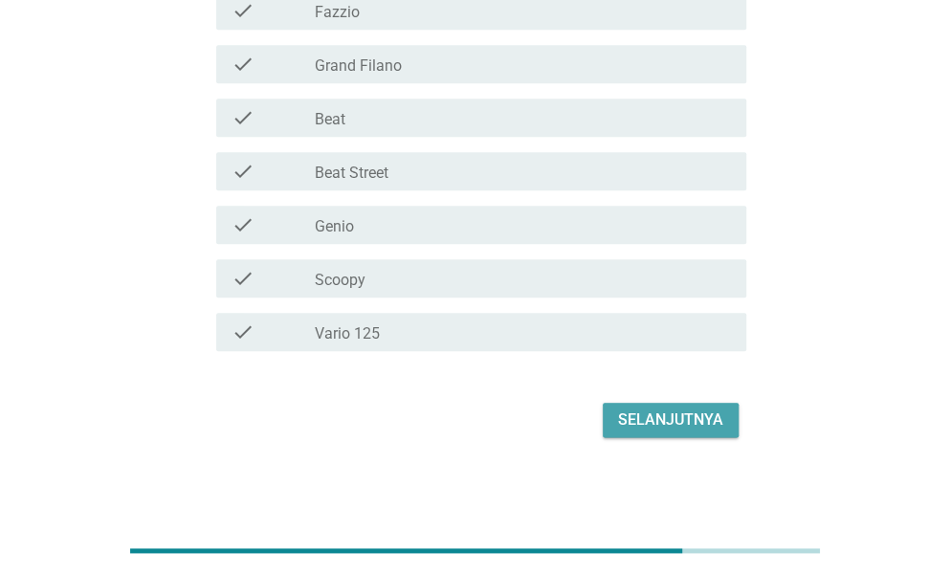
click at [636, 418] on div "Selanjutnya" at bounding box center [670, 420] width 105 height 23
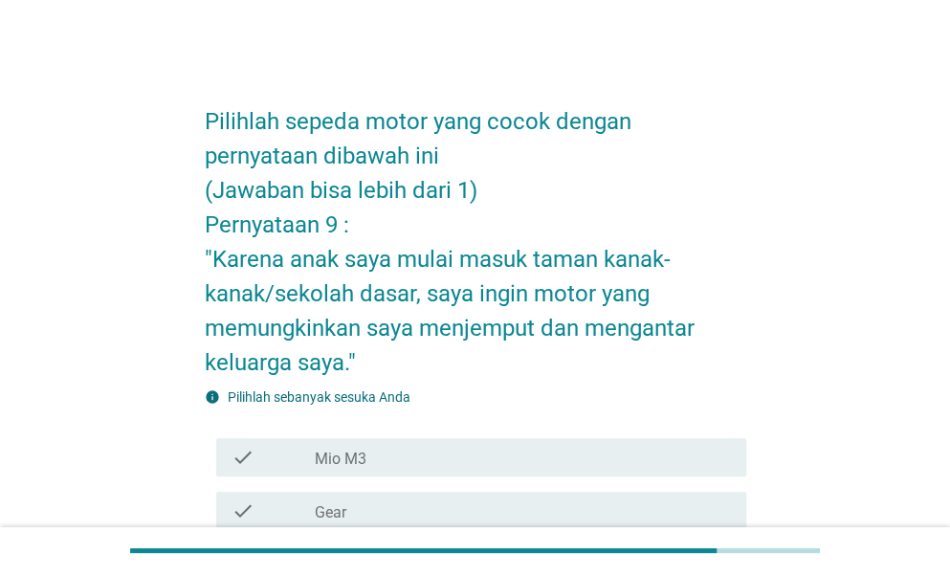
scroll to position [191, 0]
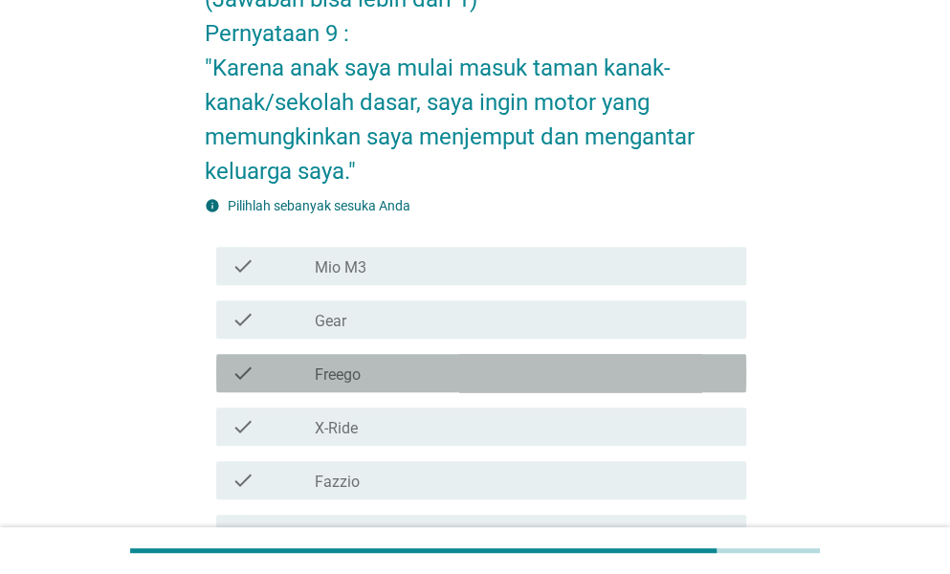
click at [543, 377] on div "check_box_outline_blank Freego" at bounding box center [523, 373] width 416 height 23
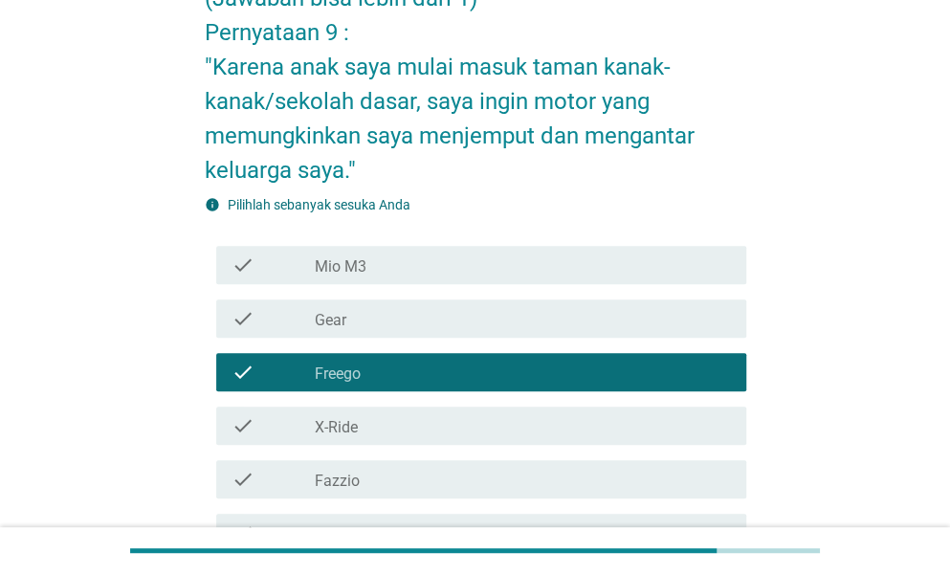
scroll to position [574, 0]
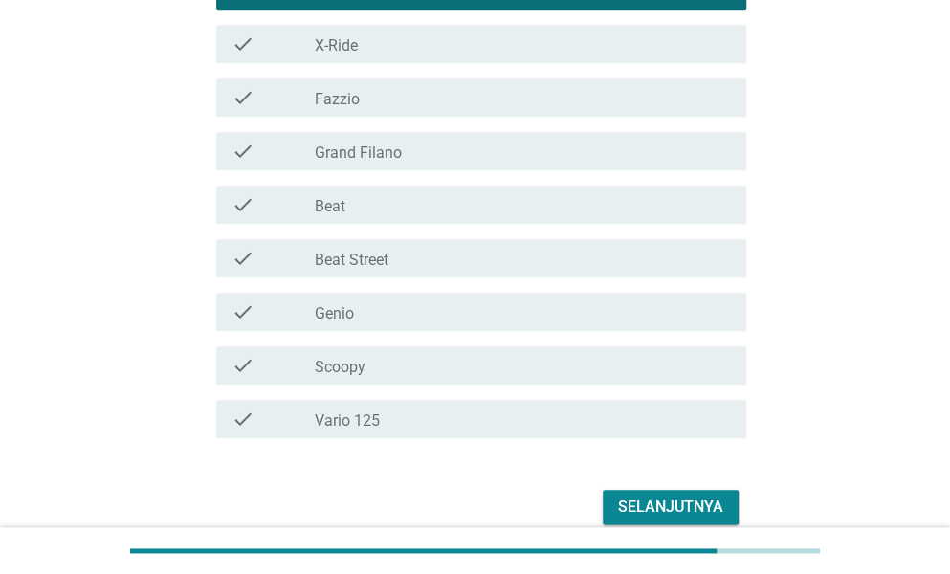
click at [622, 508] on div "Selanjutnya" at bounding box center [670, 507] width 105 height 23
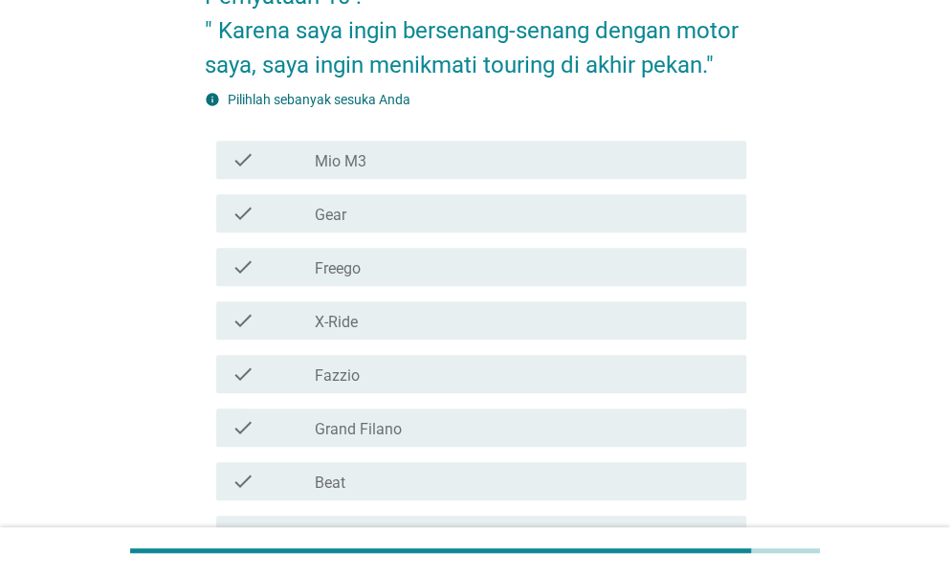
scroll to position [383, 0]
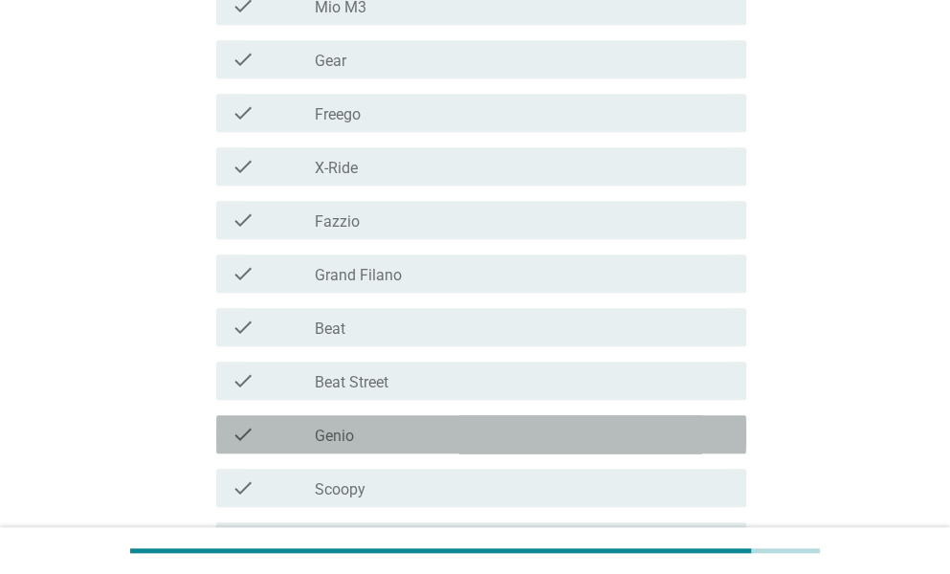
click at [597, 451] on div "check check_box_outline_blank Genio" at bounding box center [481, 434] width 530 height 38
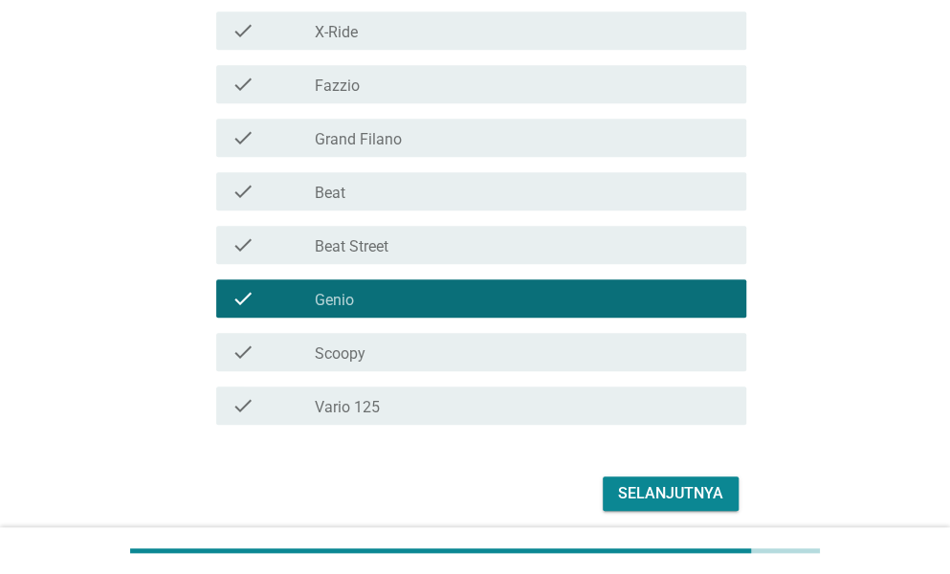
scroll to position [592, 0]
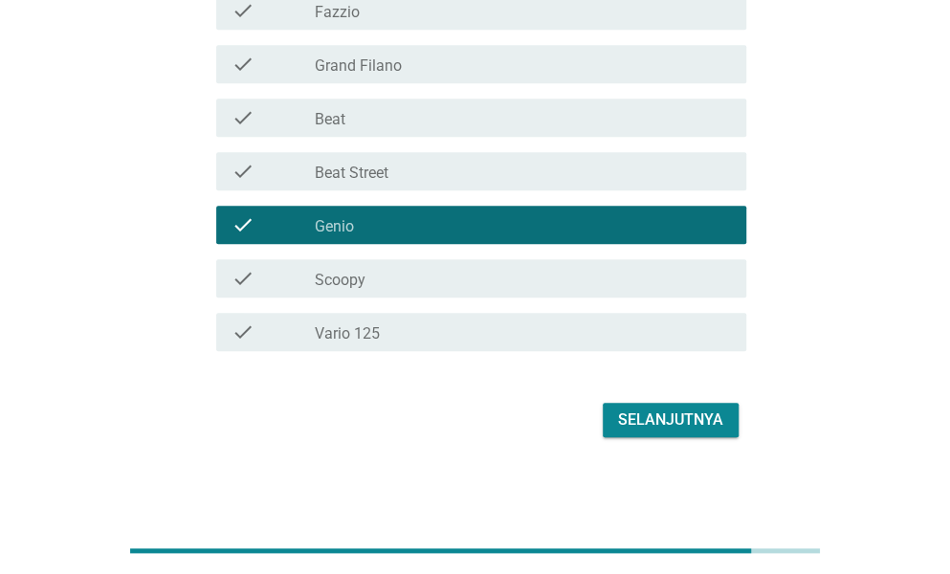
click at [645, 423] on div "Selanjutnya" at bounding box center [670, 420] width 105 height 23
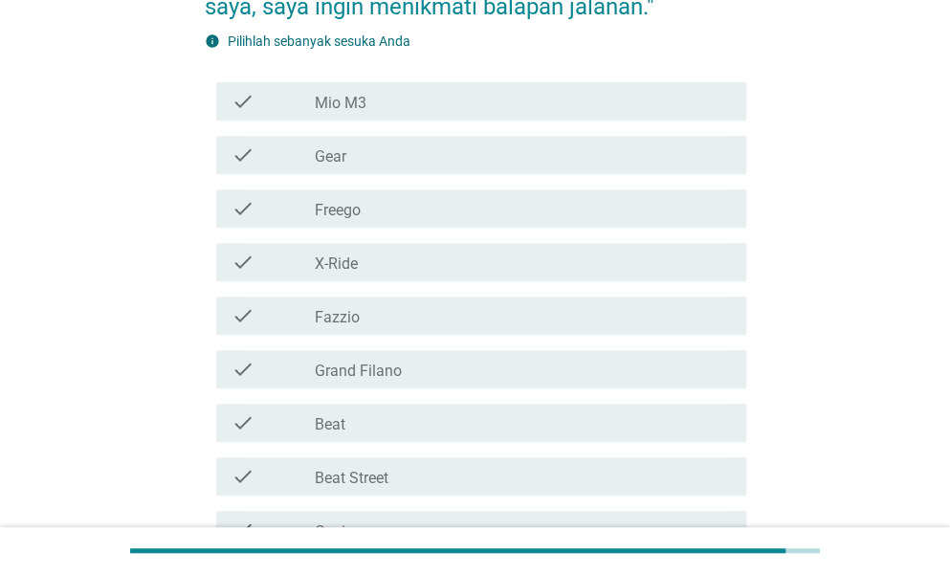
scroll to position [287, 0]
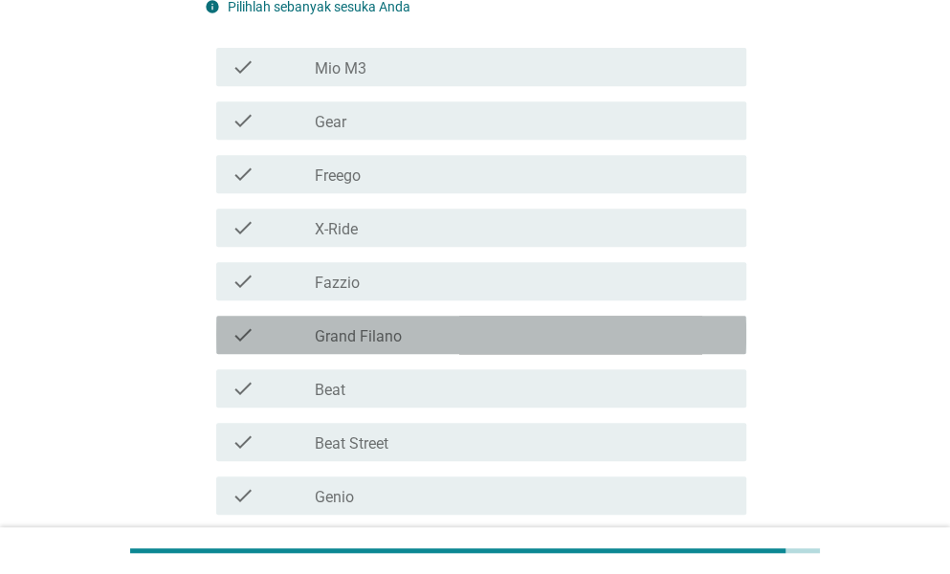
click at [614, 350] on div "check check_box_outline_blank Grand Filano" at bounding box center [481, 335] width 530 height 38
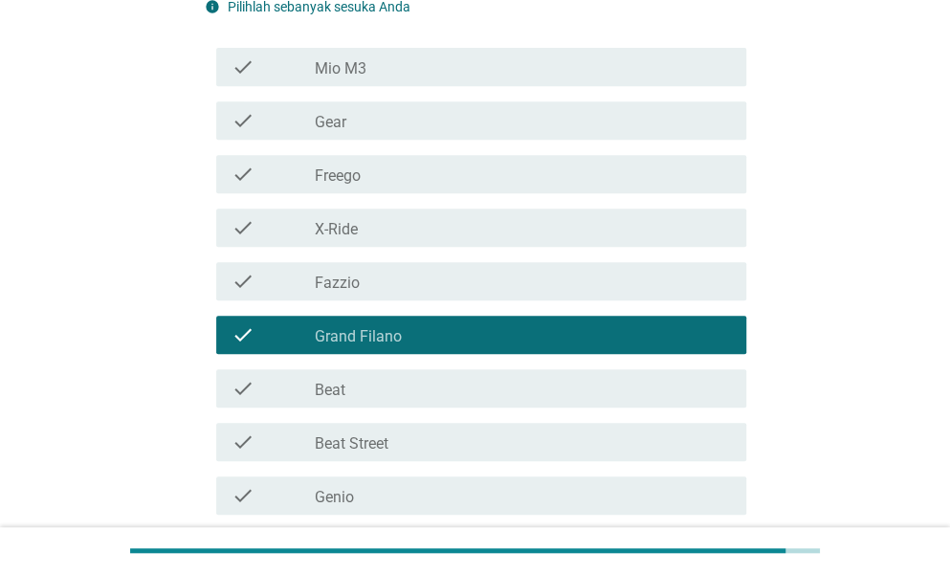
scroll to position [558, 0]
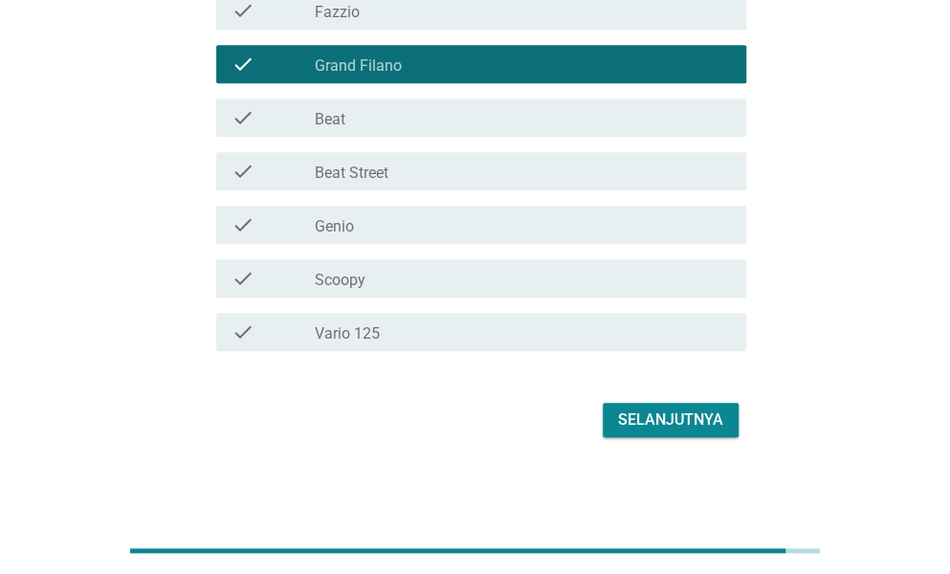
click at [633, 412] on div "Selanjutnya" at bounding box center [670, 420] width 105 height 23
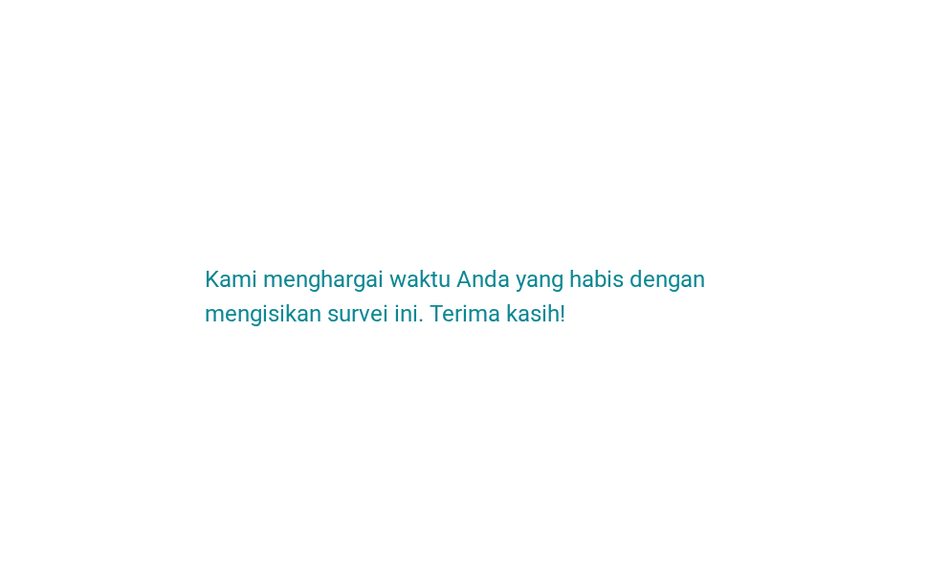
scroll to position [0, 0]
